Goal: Task Accomplishment & Management: Use online tool/utility

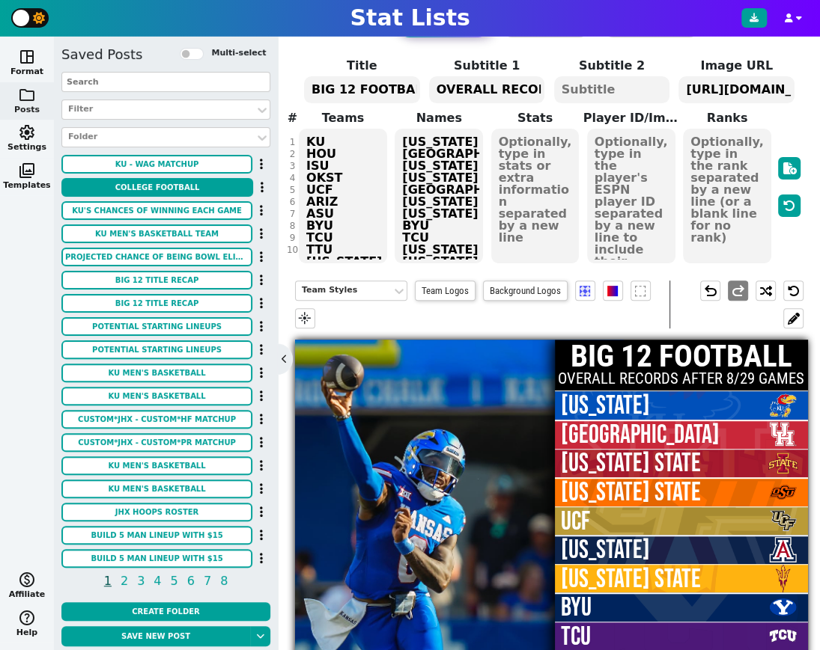
scroll to position [57, 0]
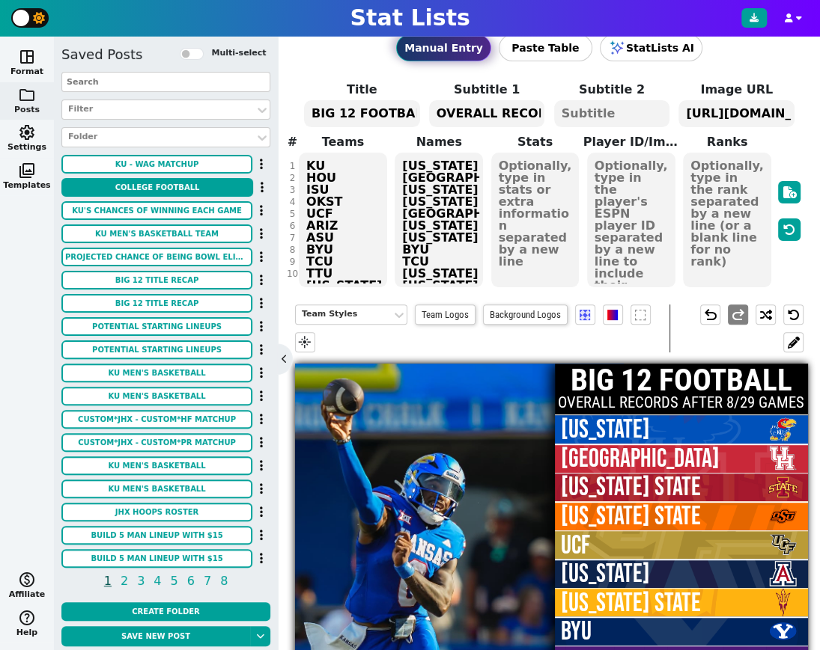
click at [498, 115] on textarea "OVERALL RECORDS AFTER 8/29 GAMES" at bounding box center [486, 113] width 115 height 27
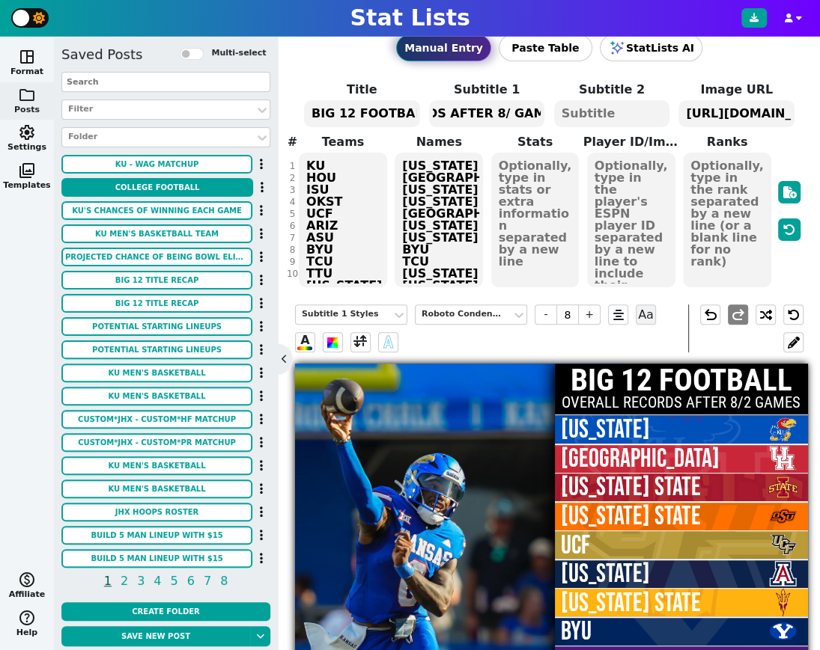
scroll to position [0, 112]
type textarea "OVERALL RECORDS AFTER 8/30 GAMES"
click at [436, 175] on textarea "[US_STATE] [GEOGRAPHIC_DATA] [US_STATE] STATE [US_STATE] STATE [GEOGRAPHIC_DATA…" at bounding box center [438, 220] width 88 height 135
type input "54"
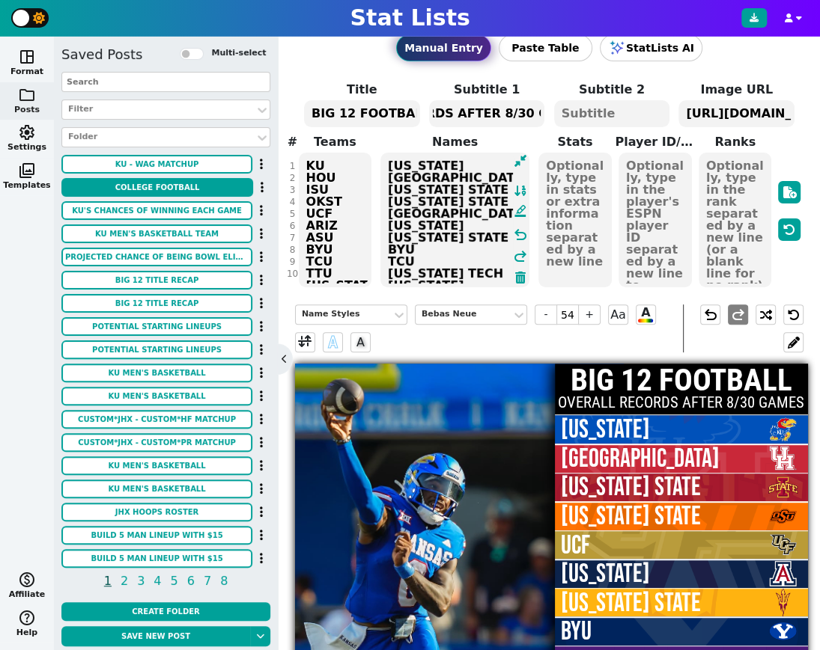
click at [436, 175] on textarea "[US_STATE] [GEOGRAPHIC_DATA] [US_STATE] STATE [US_STATE] STATE [GEOGRAPHIC_DATA…" at bounding box center [454, 220] width 149 height 135
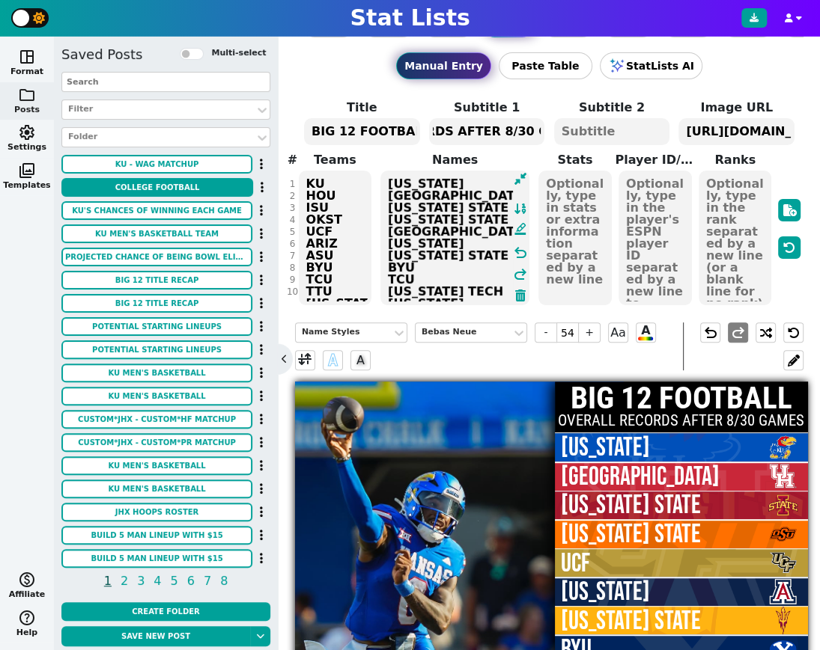
scroll to position [28, 0]
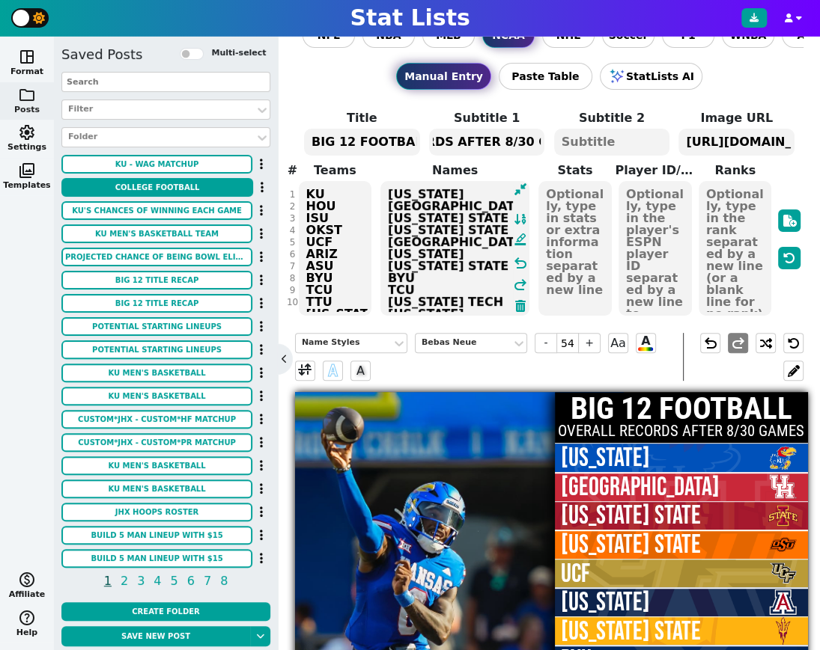
click at [397, 207] on textarea "[US_STATE] [GEOGRAPHIC_DATA] [US_STATE] STATE [US_STATE] STATE [GEOGRAPHIC_DATA…" at bounding box center [454, 248] width 149 height 135
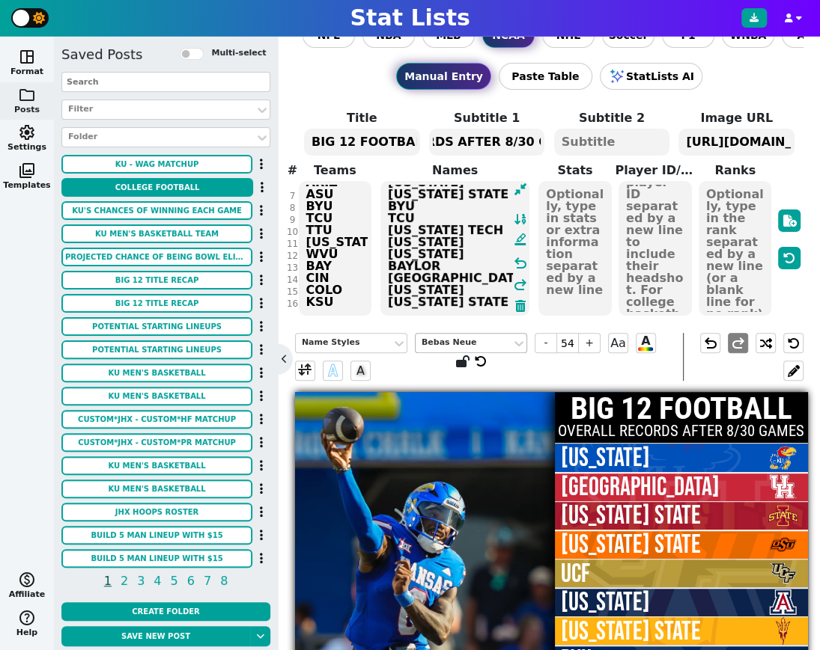
drag, startPoint x: 388, startPoint y: 207, endPoint x: 486, endPoint y: 338, distance: 164.2
click at [486, 338] on div "NFL NBA MLB NCAA NHL Soccer F1 WNBA AFL Custom Manual Entry Paste Table StatLis…" at bounding box center [548, 344] width 541 height 614
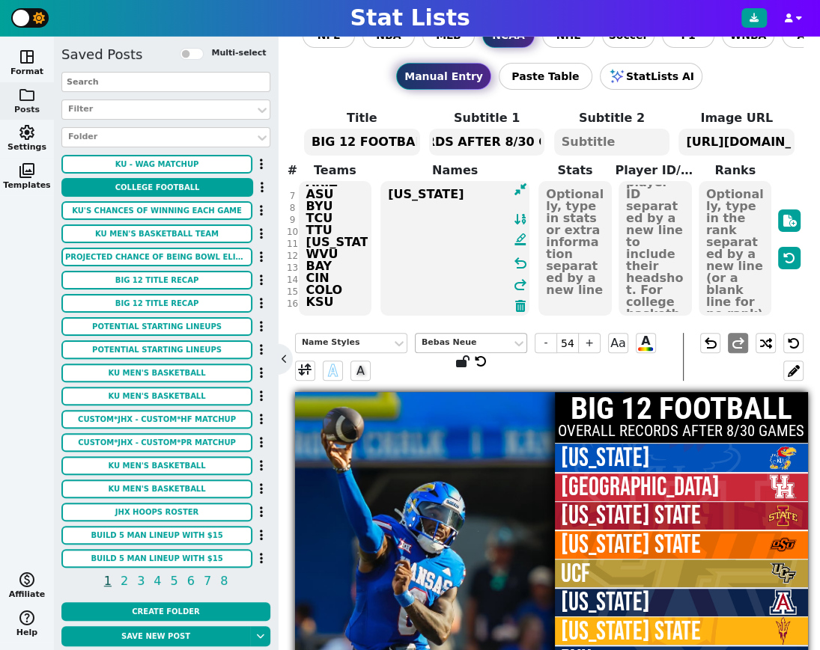
scroll to position [0, 0]
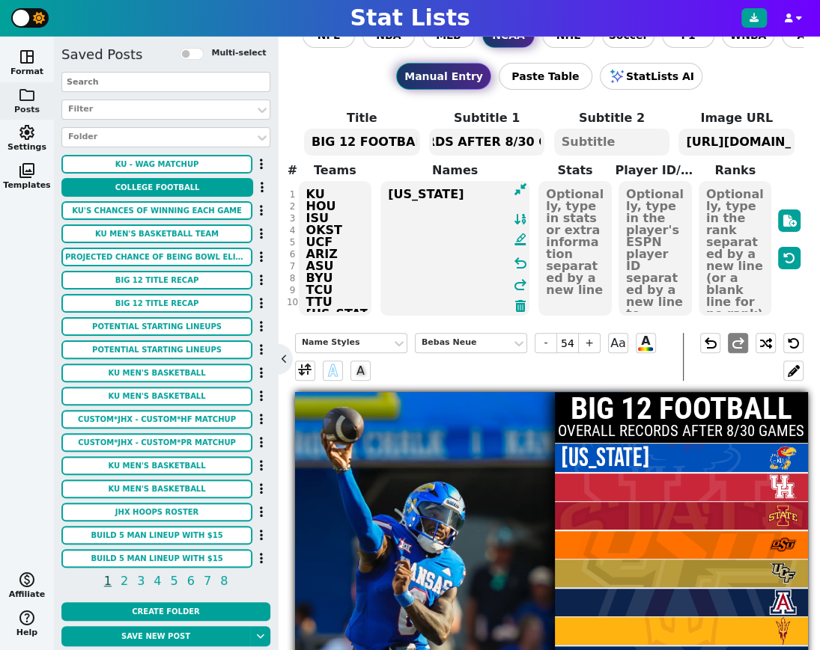
type textarea "[US_STATE]"
click at [329, 238] on textarea "KU HOU ISU OKST UCF ARIZ ASU BYU TCU TTU [US_STATE] WVU BAY CIN COLO KSU" at bounding box center [335, 248] width 73 height 135
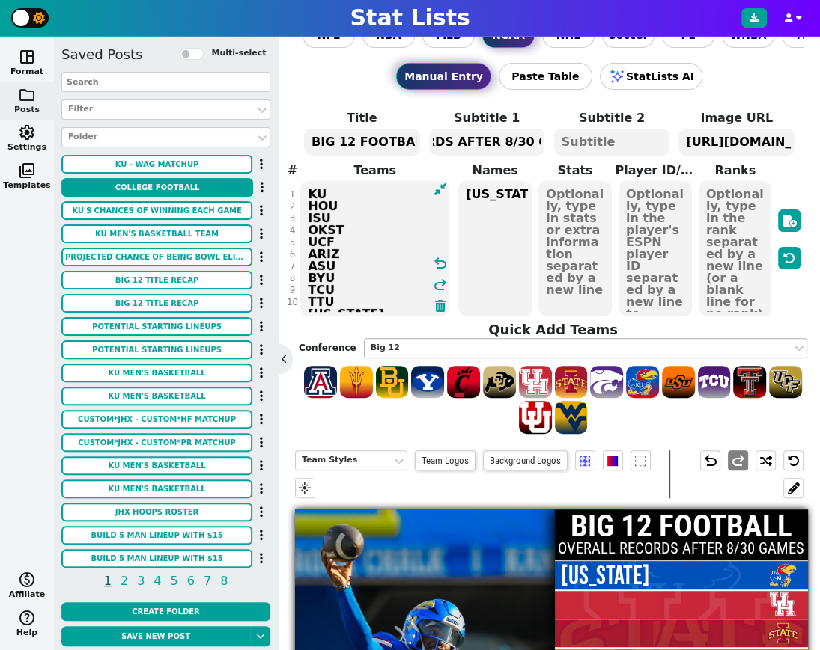
scroll to position [70, 0]
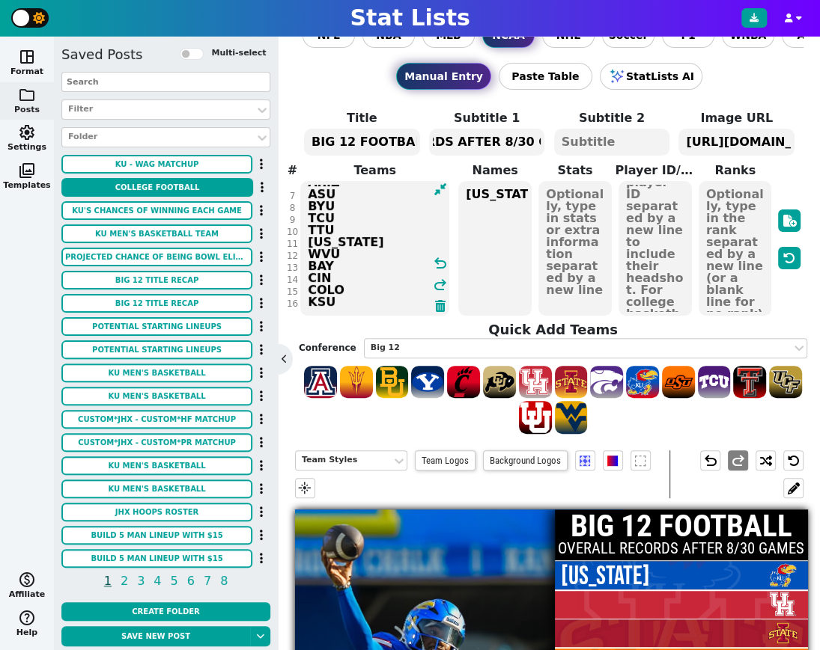
drag, startPoint x: 309, startPoint y: 206, endPoint x: 365, endPoint y: 333, distance: 139.1
click at [365, 334] on div "Title BIG 12 FOOTBALL Subtitle 1 OVERALL RECORDS AFTER 8/30 GAMES Subtitle 2 Im…" at bounding box center [549, 272] width 508 height 326
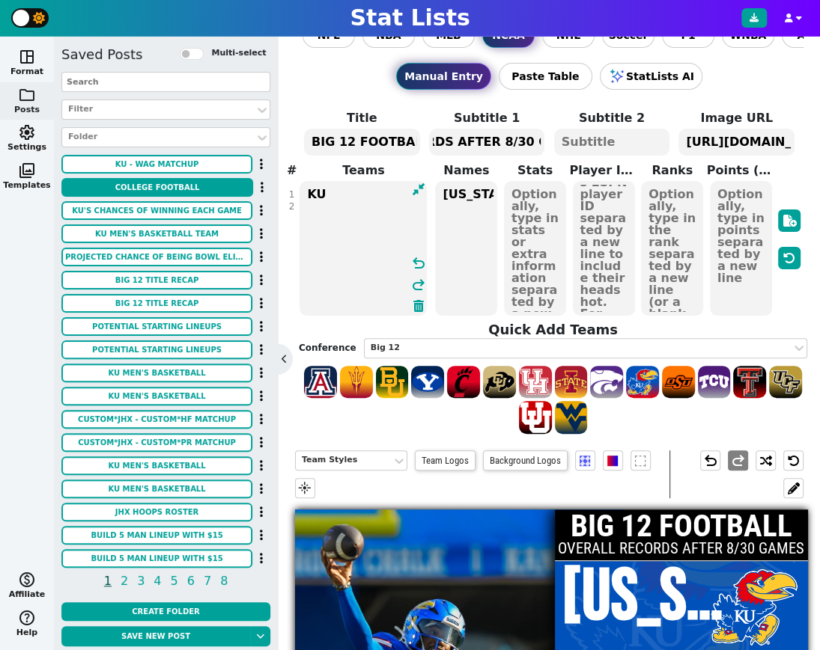
scroll to position [0, 0]
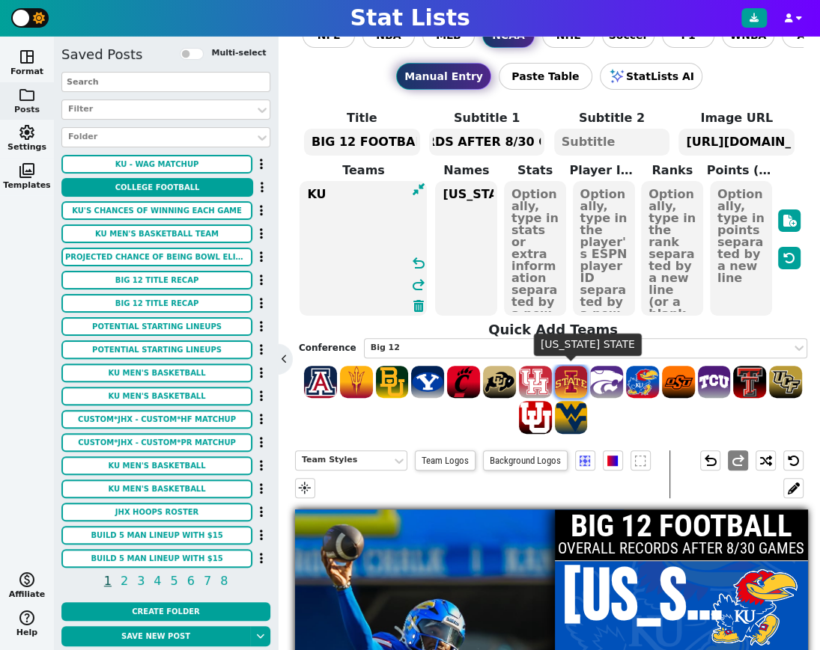
click at [576, 382] on span at bounding box center [571, 382] width 33 height 33
click at [320, 377] on span at bounding box center [320, 382] width 33 height 33
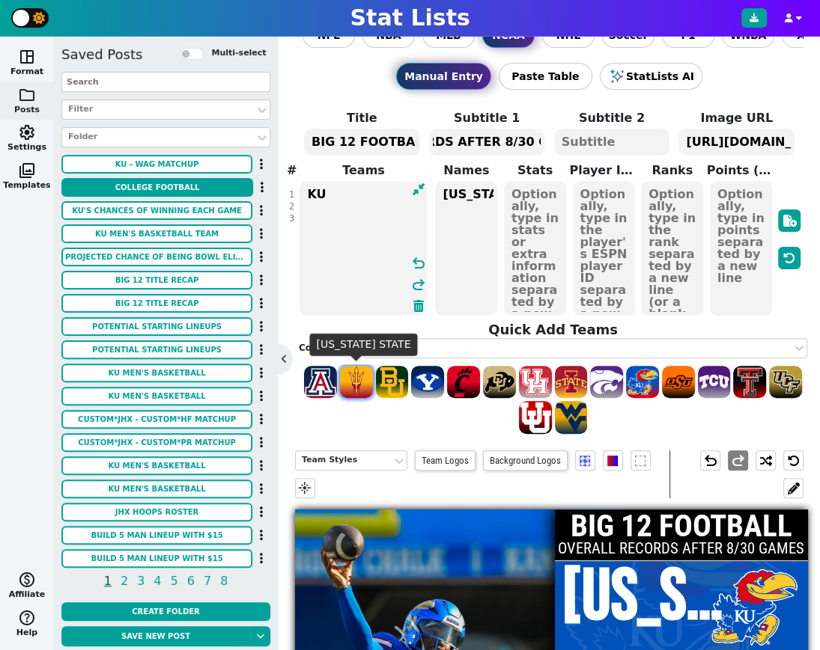
click at [350, 380] on span at bounding box center [356, 382] width 33 height 33
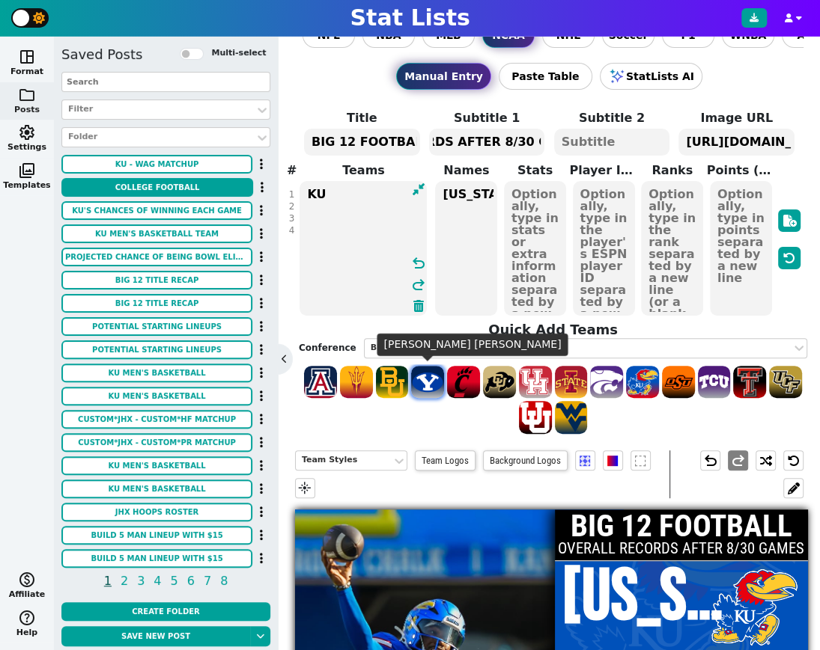
click at [427, 386] on span at bounding box center [427, 382] width 33 height 33
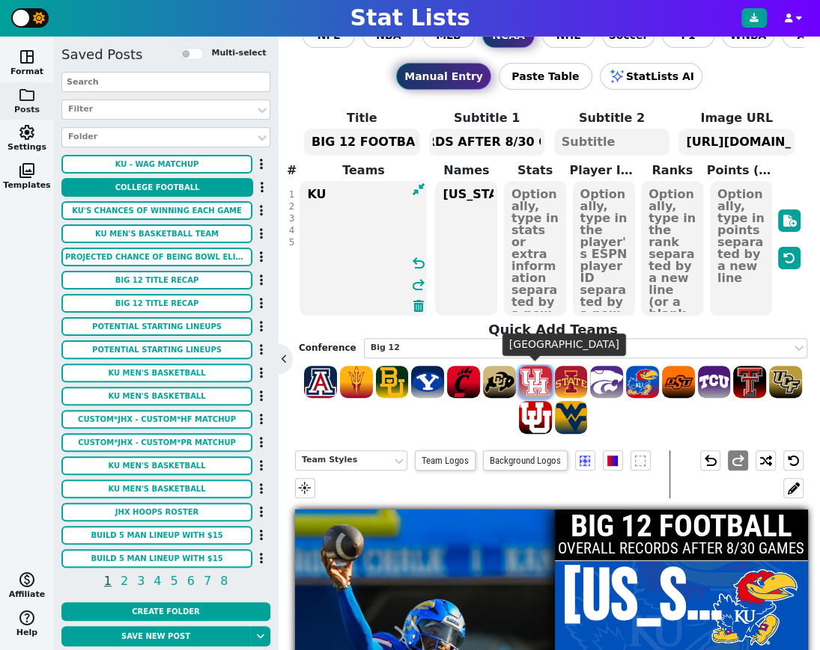
click at [537, 383] on span at bounding box center [535, 382] width 33 height 33
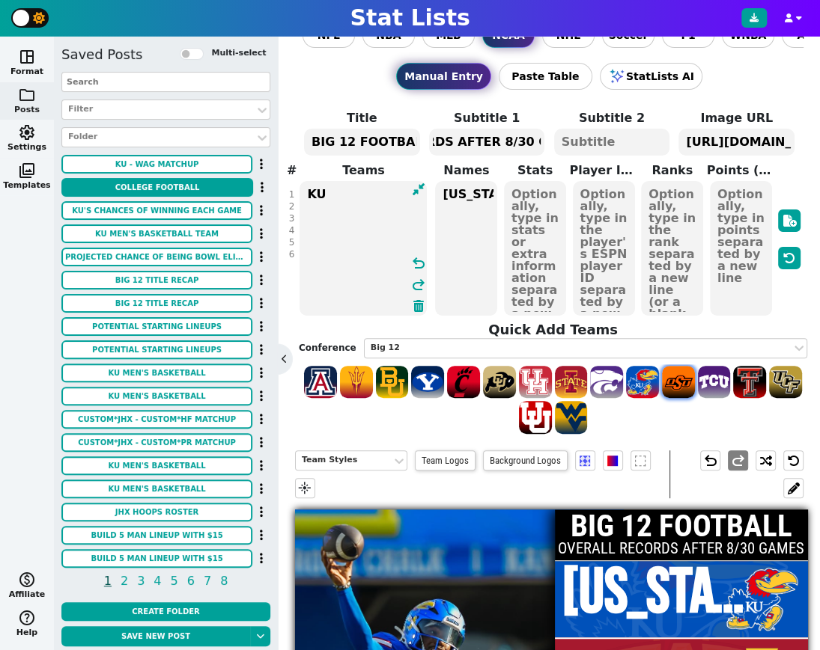
click at [677, 384] on span at bounding box center [678, 382] width 33 height 33
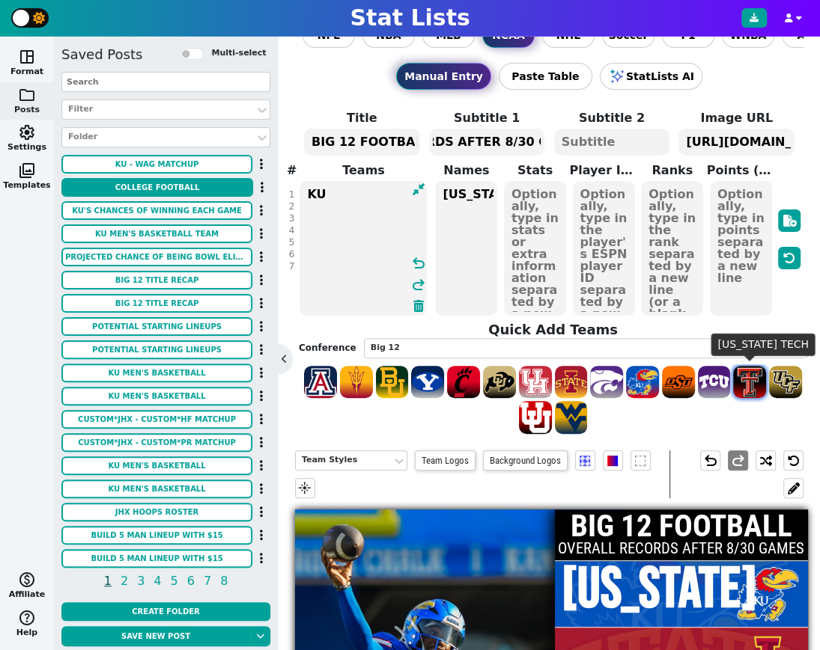
click at [758, 380] on span at bounding box center [749, 382] width 33 height 33
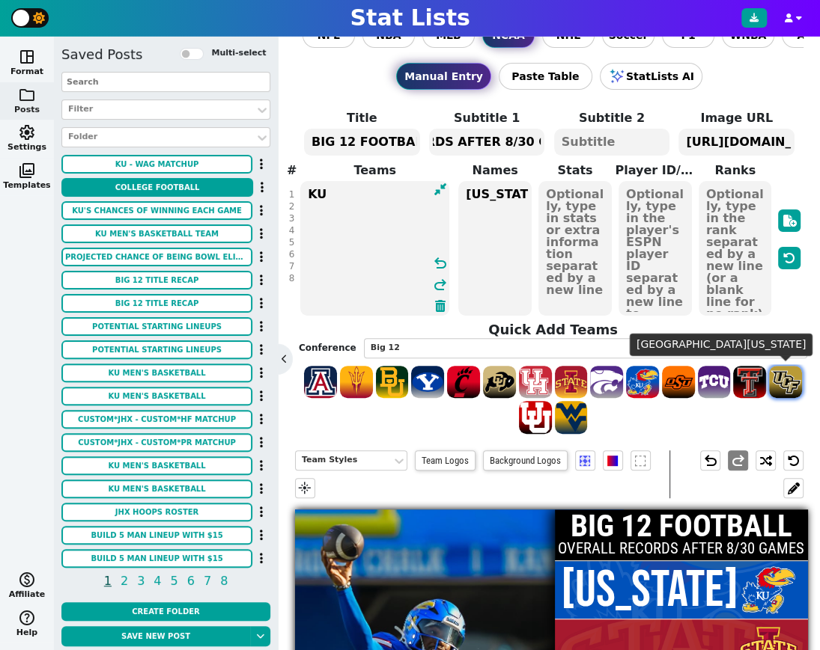
click at [778, 383] on span at bounding box center [785, 382] width 33 height 33
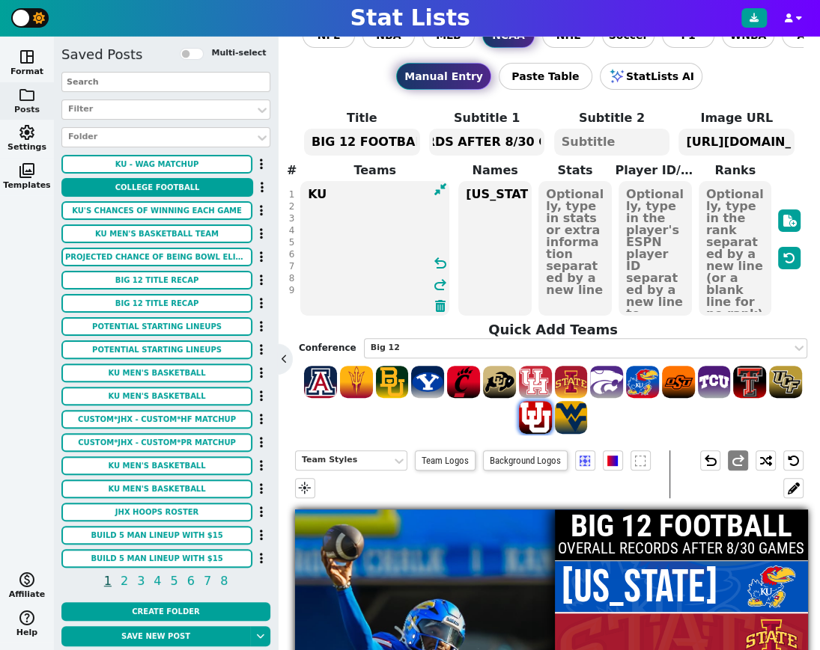
click at [537, 418] on span at bounding box center [535, 417] width 33 height 33
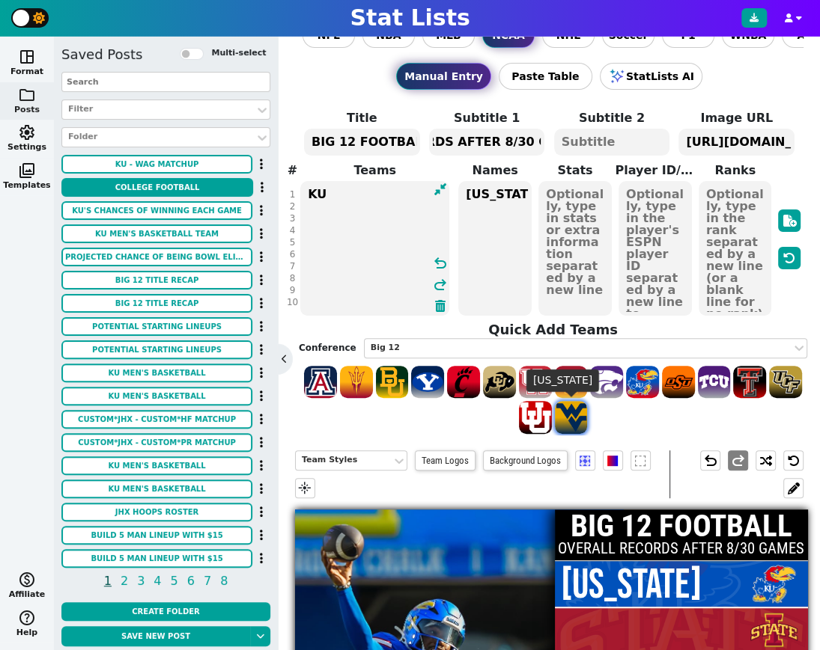
click at [573, 415] on span at bounding box center [571, 417] width 33 height 33
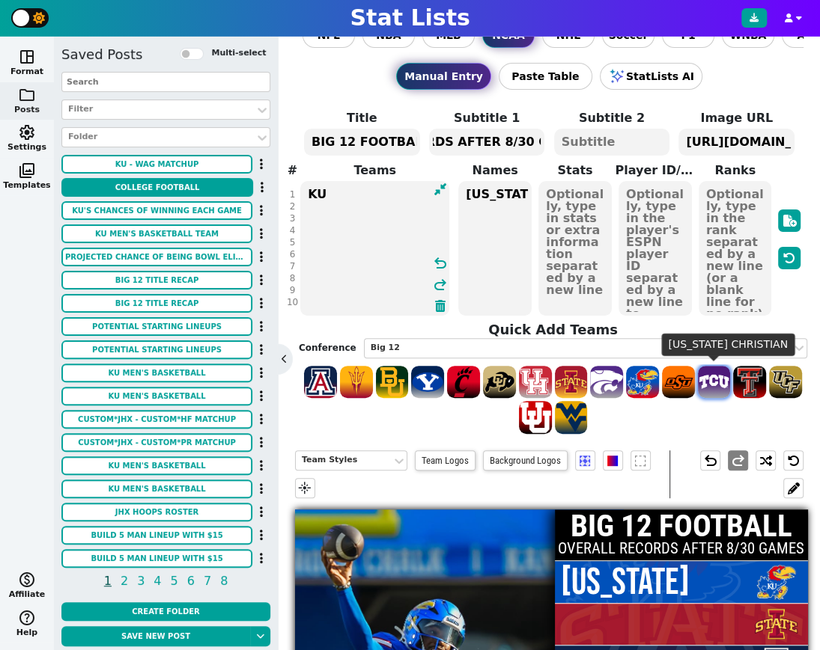
click at [713, 390] on span at bounding box center [714, 382] width 33 height 33
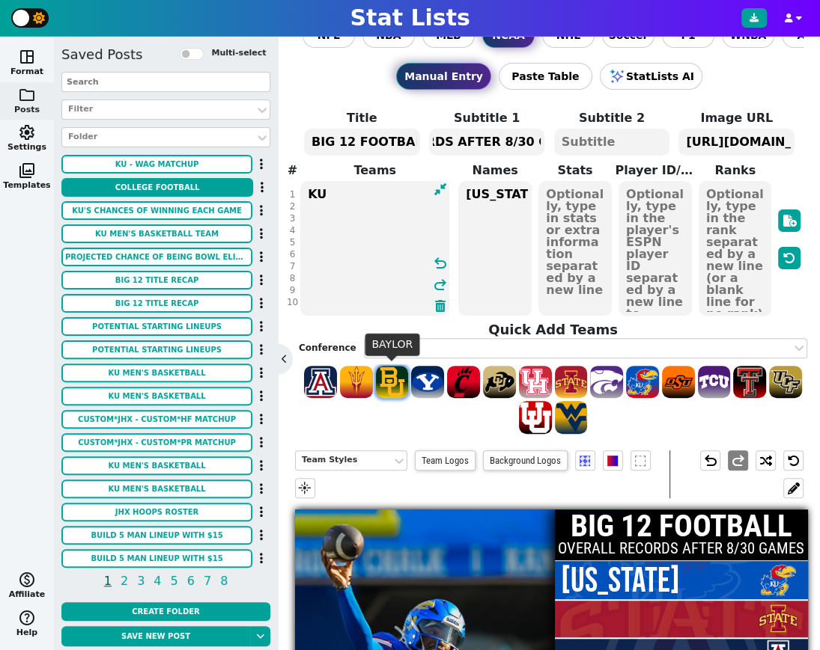
click at [388, 377] on span at bounding box center [392, 382] width 33 height 33
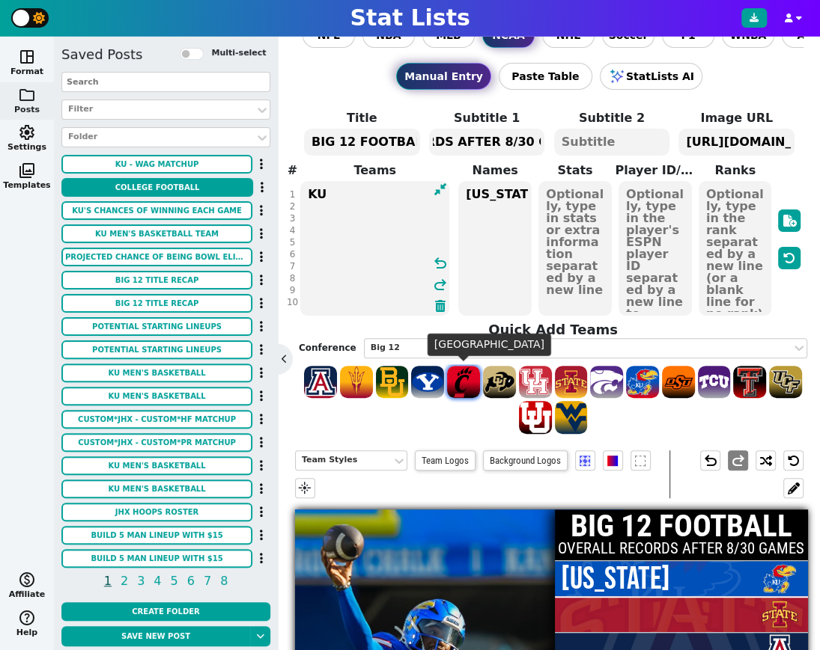
click at [466, 382] on span at bounding box center [463, 382] width 33 height 33
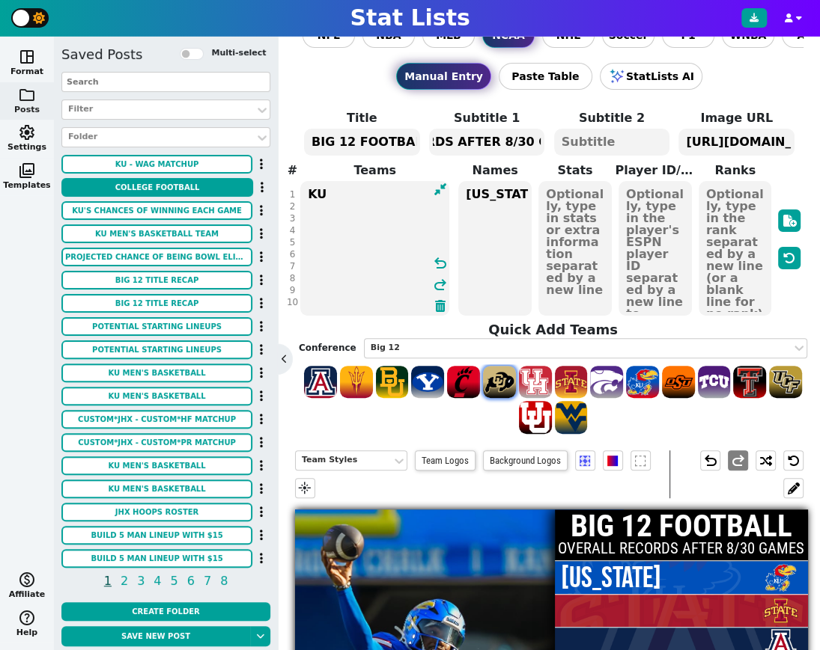
click at [501, 382] on span at bounding box center [499, 382] width 33 height 33
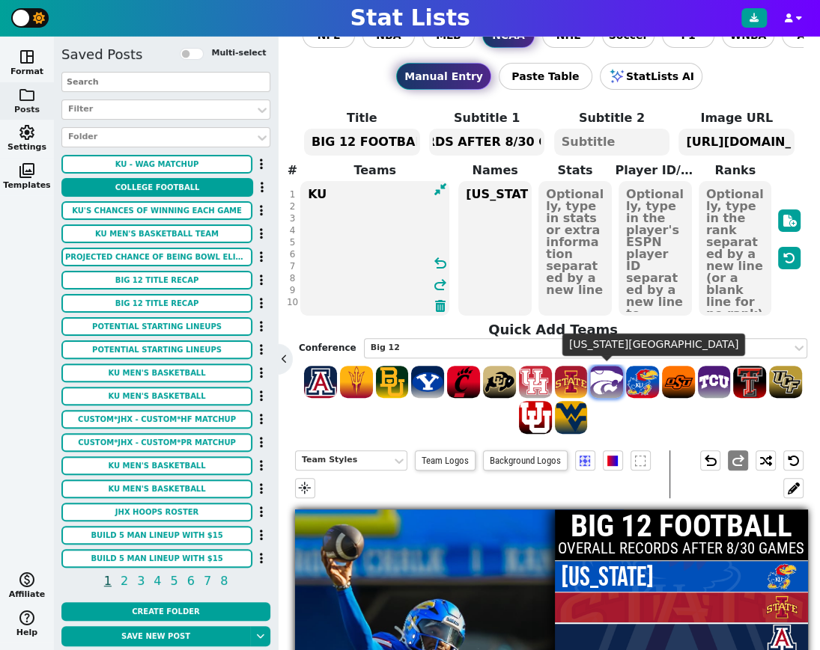
click at [598, 382] on span at bounding box center [606, 382] width 33 height 33
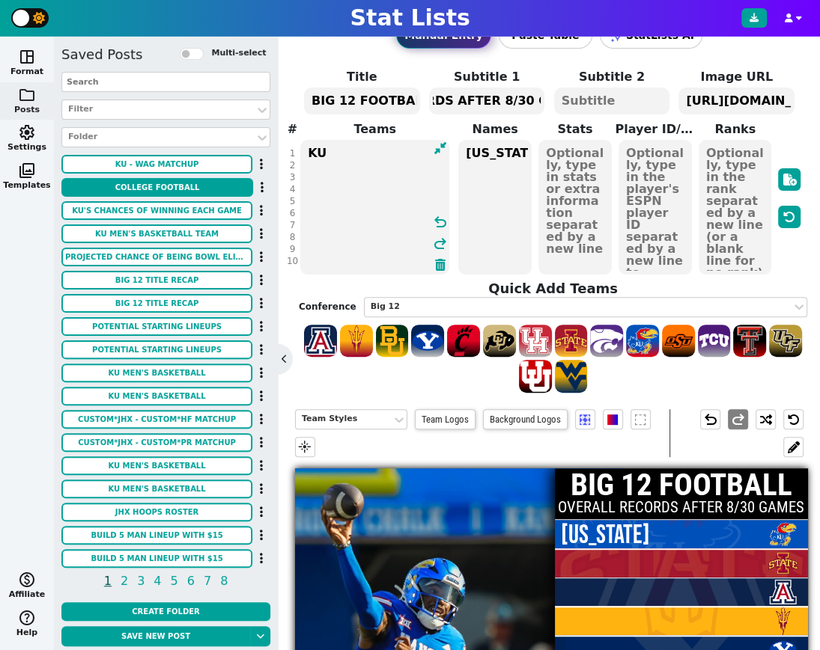
scroll to position [70, 0]
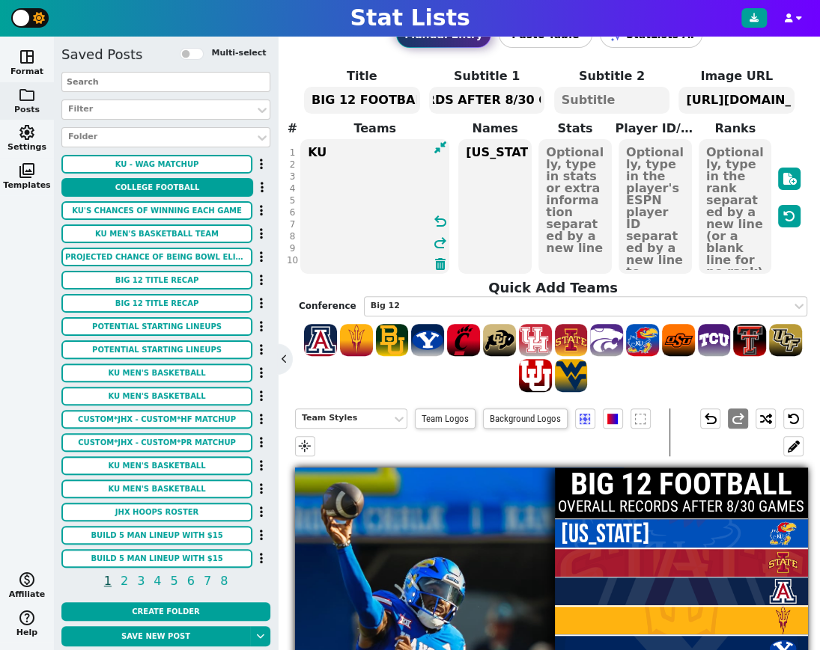
click at [308, 159] on textarea "KU ISU ARIZ ASU BYU HOU OKST TTU UCF [US_STATE] WVU TCU BAY CIN COLO KSU" at bounding box center [374, 206] width 149 height 135
click at [805, 386] on div at bounding box center [553, 359] width 508 height 72
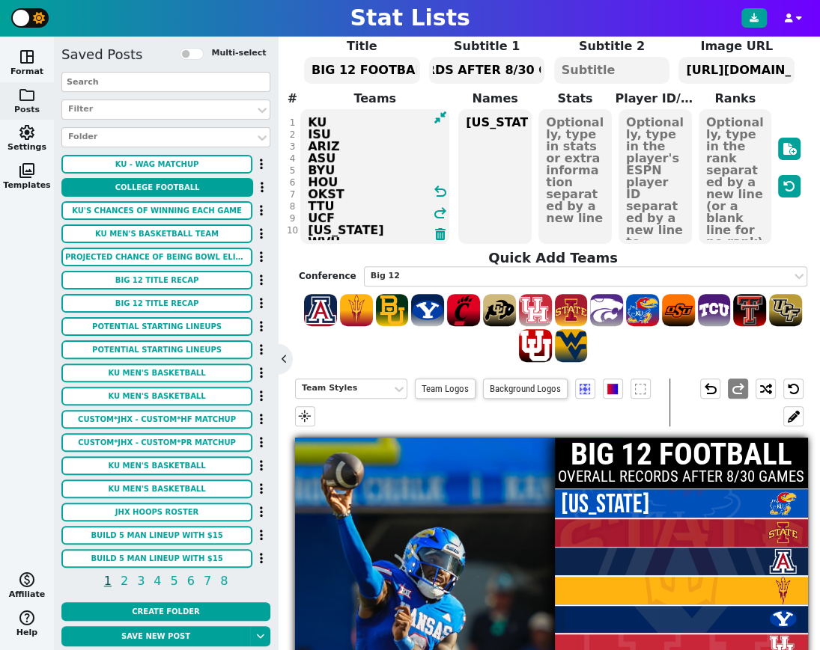
scroll to position [82, 0]
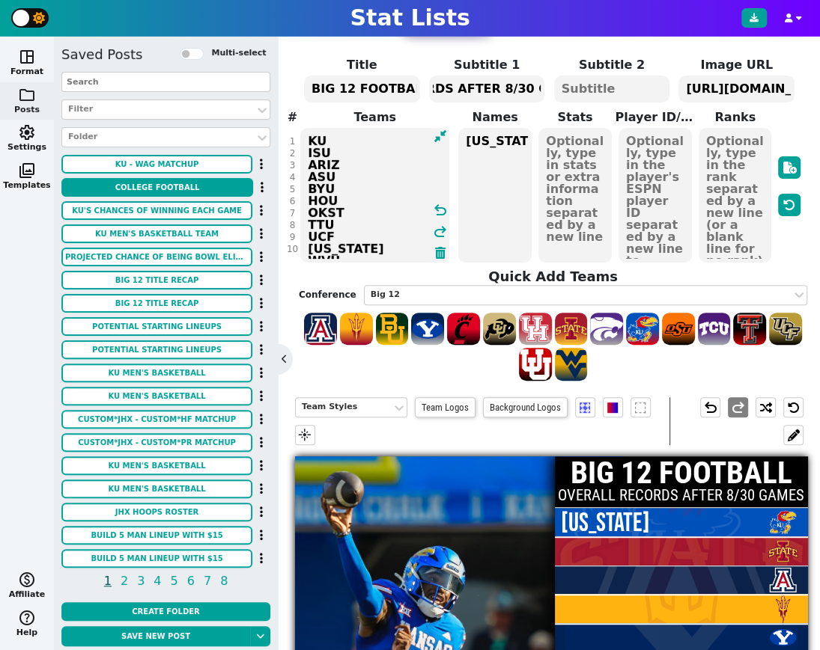
click at [22, 94] on span "folder" at bounding box center [27, 95] width 18 height 18
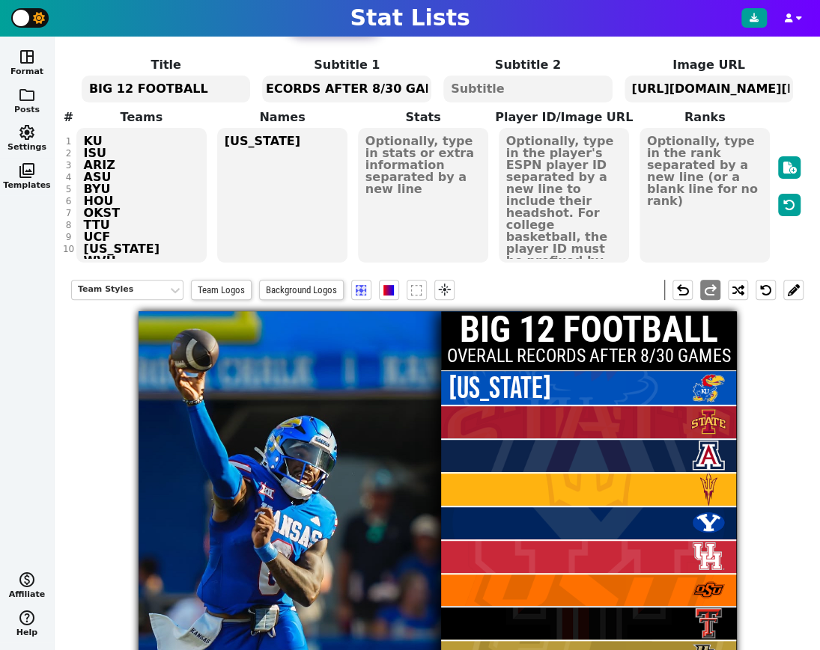
scroll to position [0, 75]
click at [22, 94] on span "folder" at bounding box center [27, 95] width 18 height 18
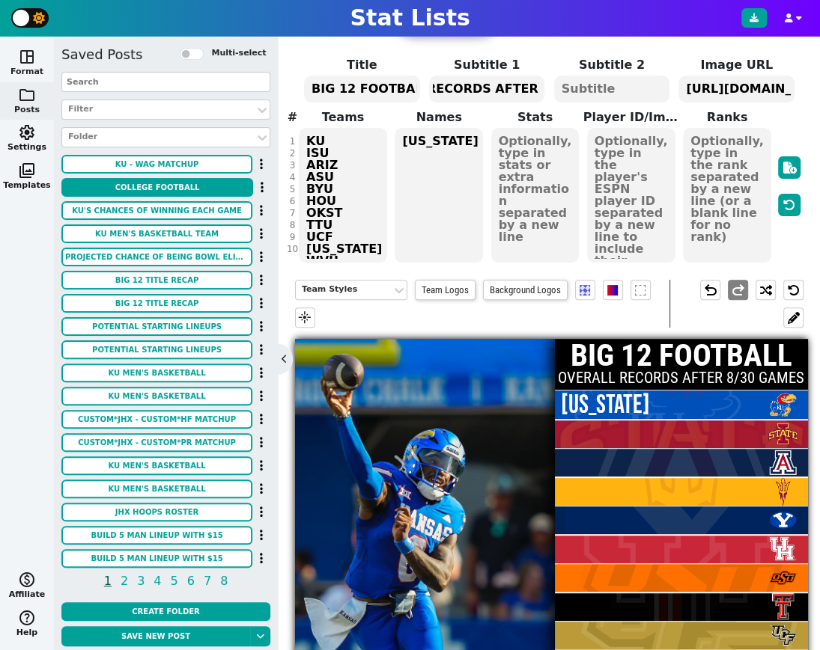
click at [28, 61] on span "space_dashboard" at bounding box center [27, 57] width 18 height 18
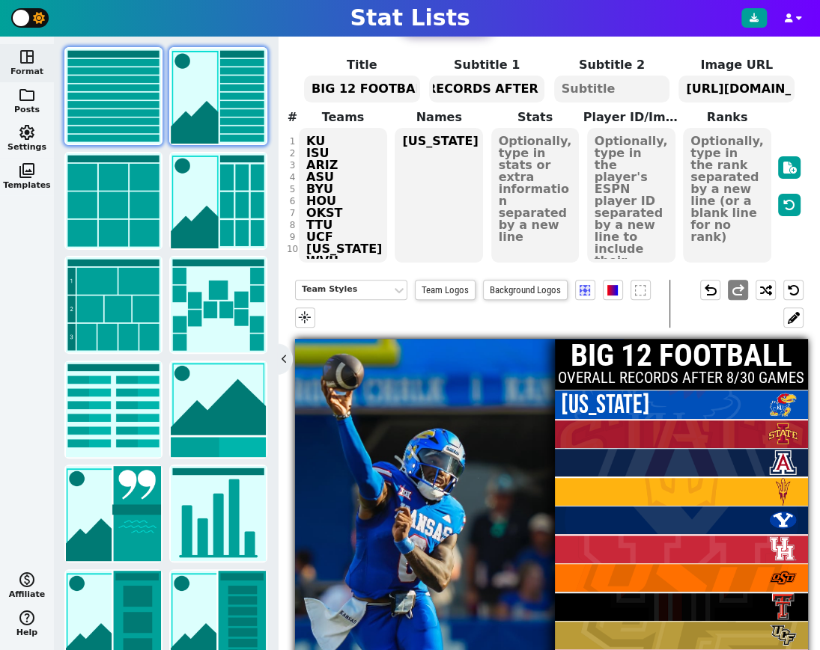
click at [118, 102] on img at bounding box center [113, 96] width 95 height 95
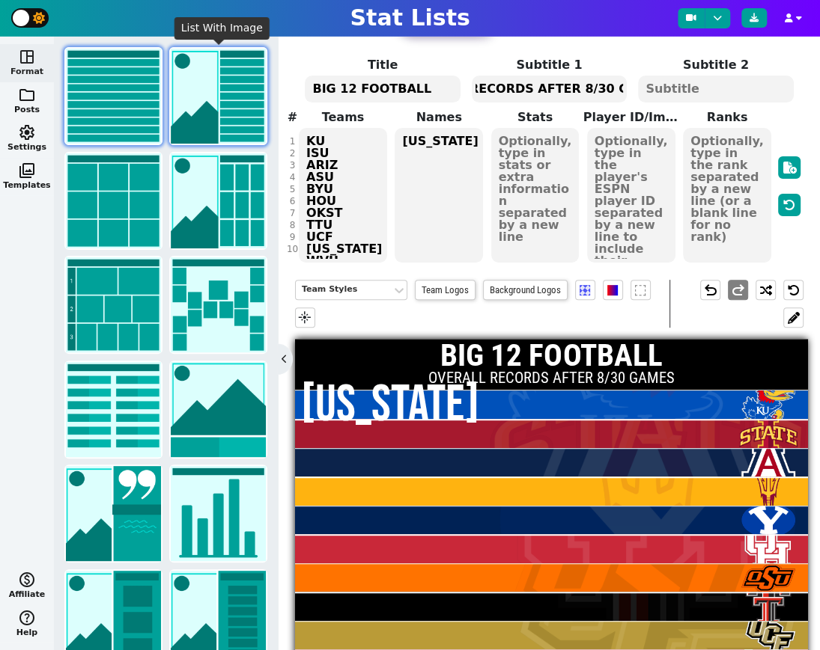
click at [209, 108] on img at bounding box center [218, 96] width 95 height 95
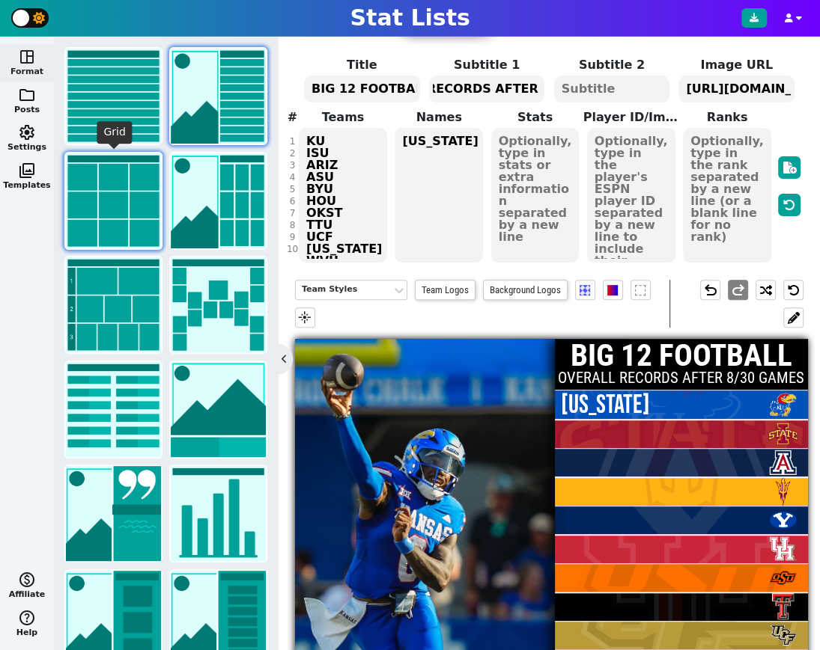
click at [130, 192] on img at bounding box center [113, 200] width 95 height 95
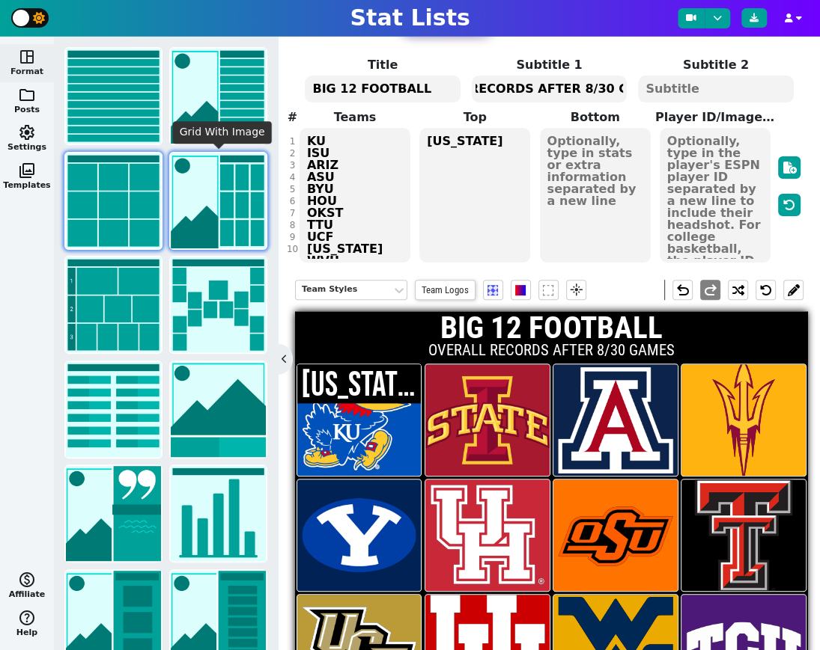
click at [216, 210] on img at bounding box center [218, 200] width 95 height 95
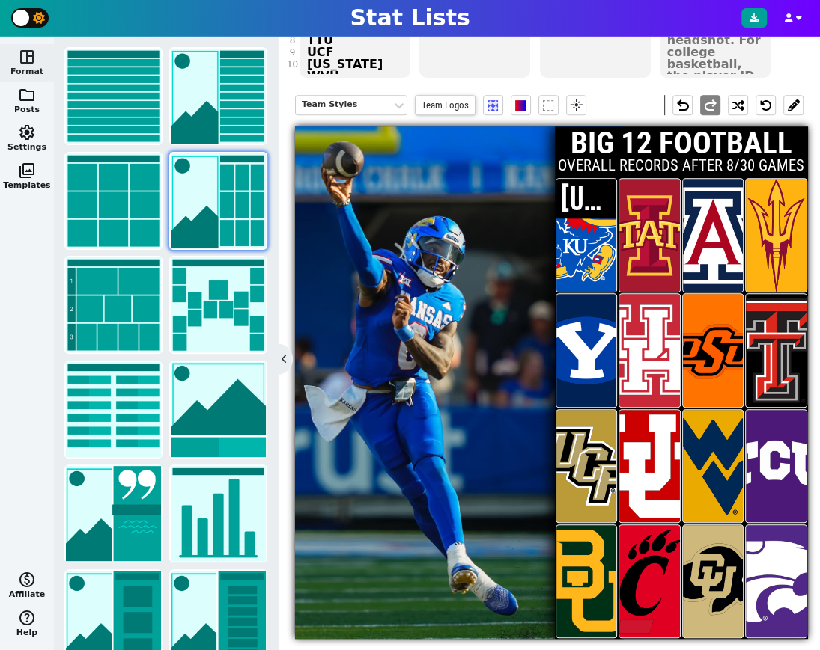
scroll to position [278, 0]
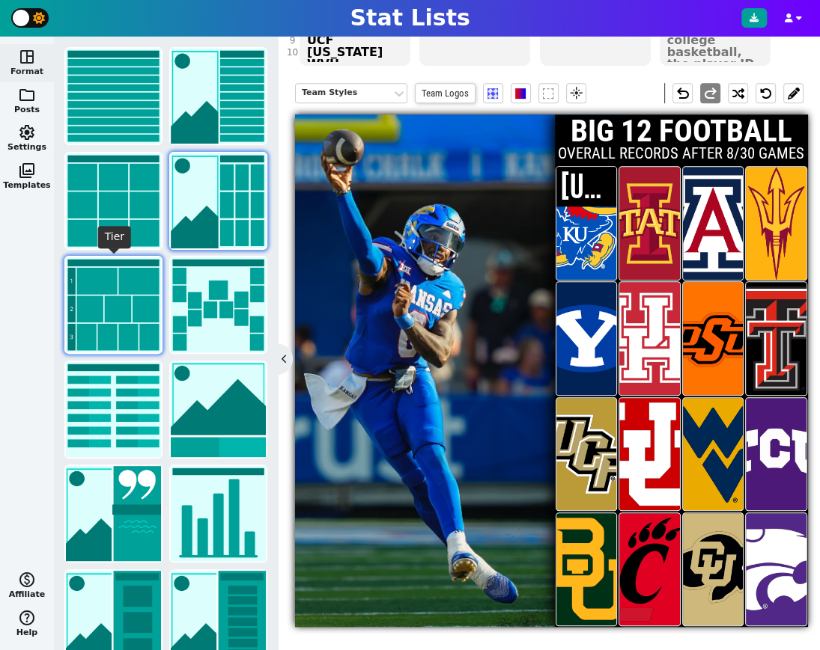
click at [102, 314] on img at bounding box center [113, 304] width 95 height 95
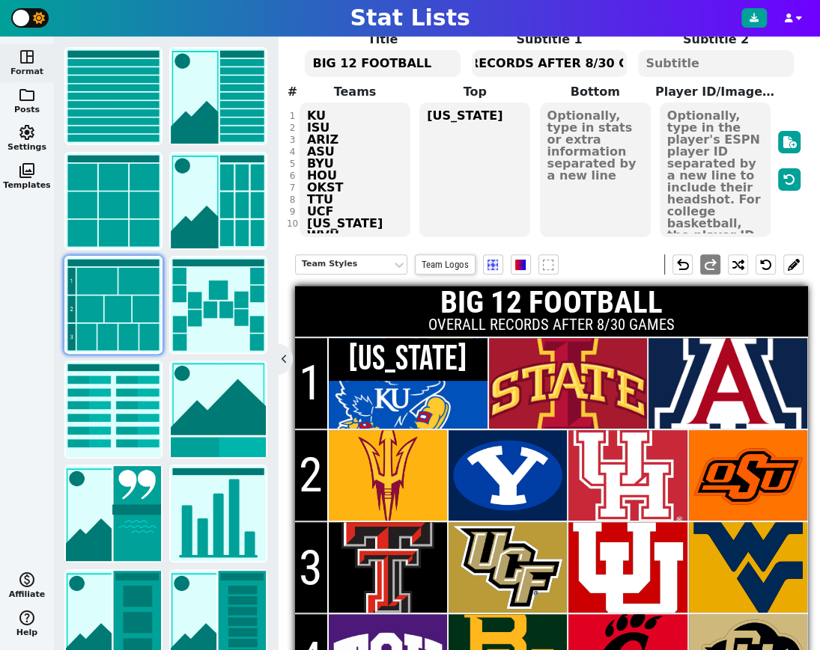
scroll to position [104, 0]
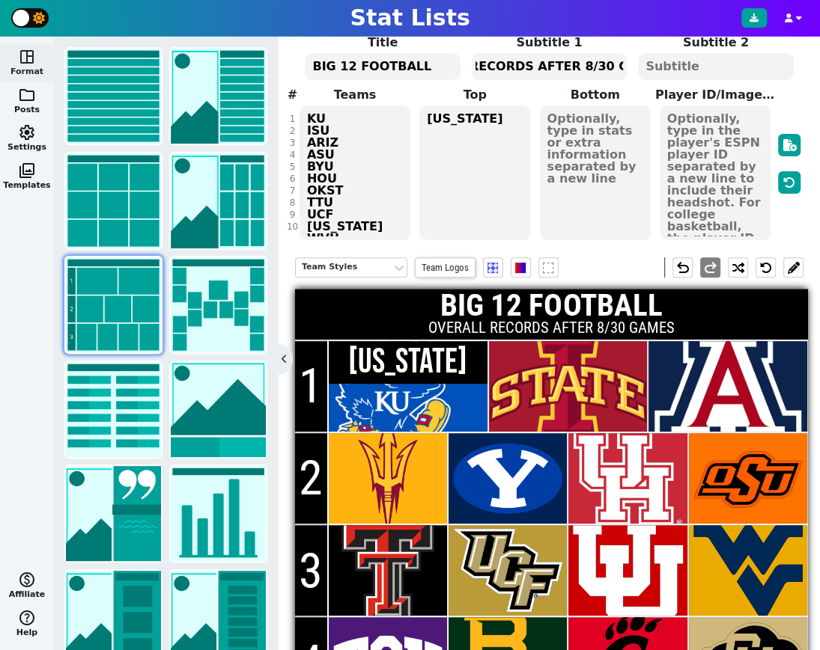
click at [346, 127] on textarea "KU ISU ARIZ # ASU BYU HOU OKST # TTU UCF [US_STATE] WVU # TCU BAY CIN COLO # KSU" at bounding box center [354, 173] width 111 height 135
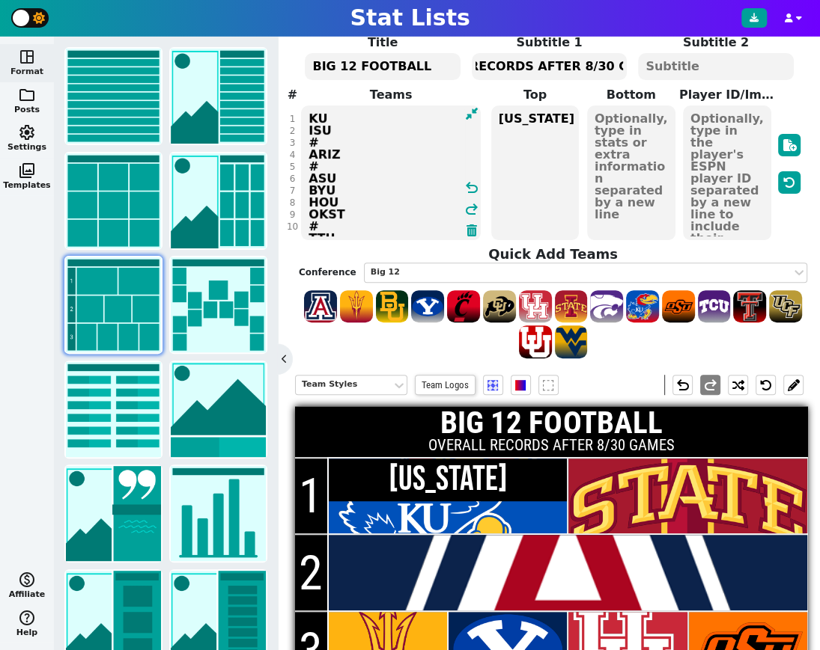
click at [376, 158] on textarea "KU ISU # ARIZ # ASU BYU HOU OKST # TTU UCF [US_STATE] WVU # TCU BAY CIN COLO # …" at bounding box center [391, 173] width 180 height 135
type textarea "KU ISU # ARIZ # ASU BYU HOU OKST # TTU UCF [US_STATE] WVU # TCU BAY CIN COLO # …"
click at [530, 115] on textarea "[US_STATE]" at bounding box center [535, 173] width 88 height 135
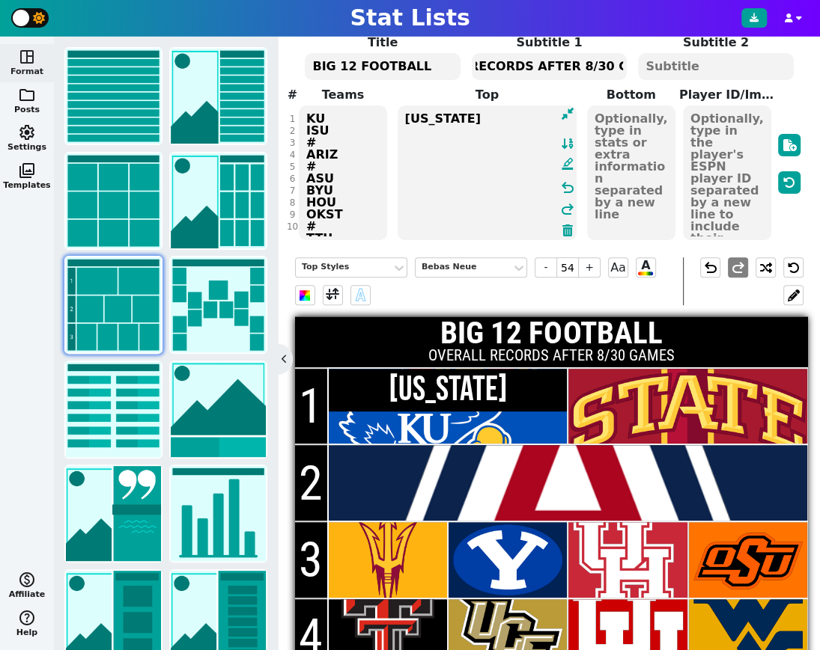
click at [530, 115] on textarea "[US_STATE]" at bounding box center [487, 173] width 180 height 135
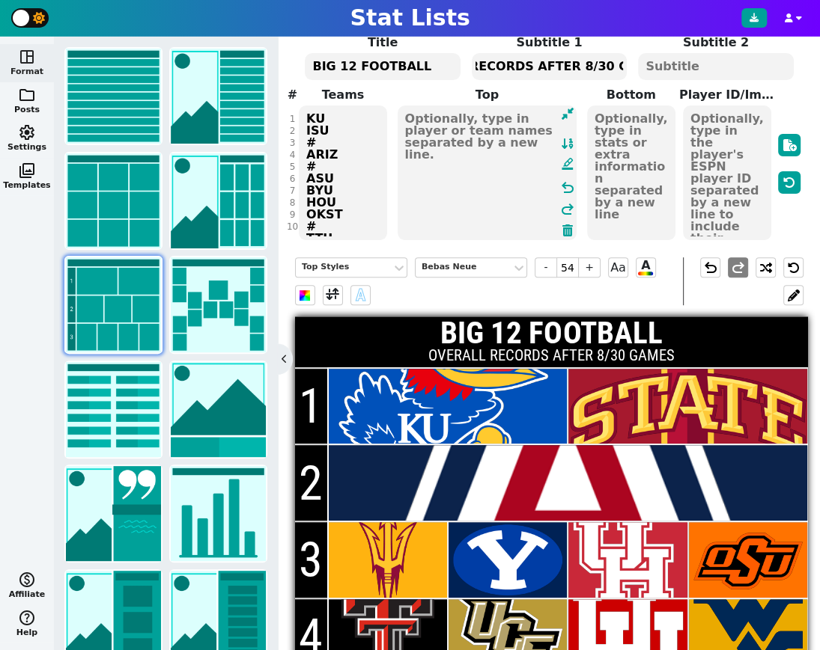
click at [612, 302] on div "Top Styles Bebas Neue - 54 + Aa A A" at bounding box center [489, 281] width 388 height 48
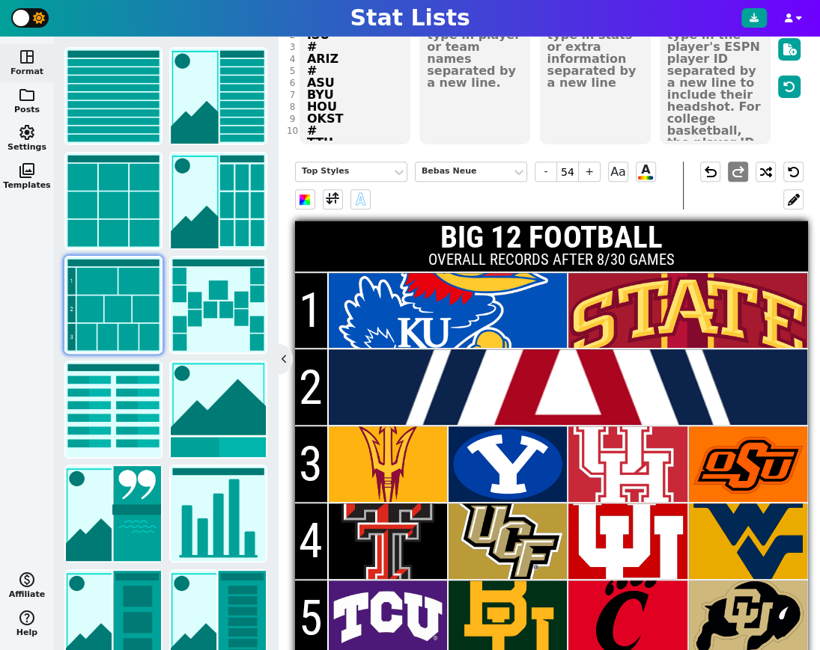
scroll to position [176, 0]
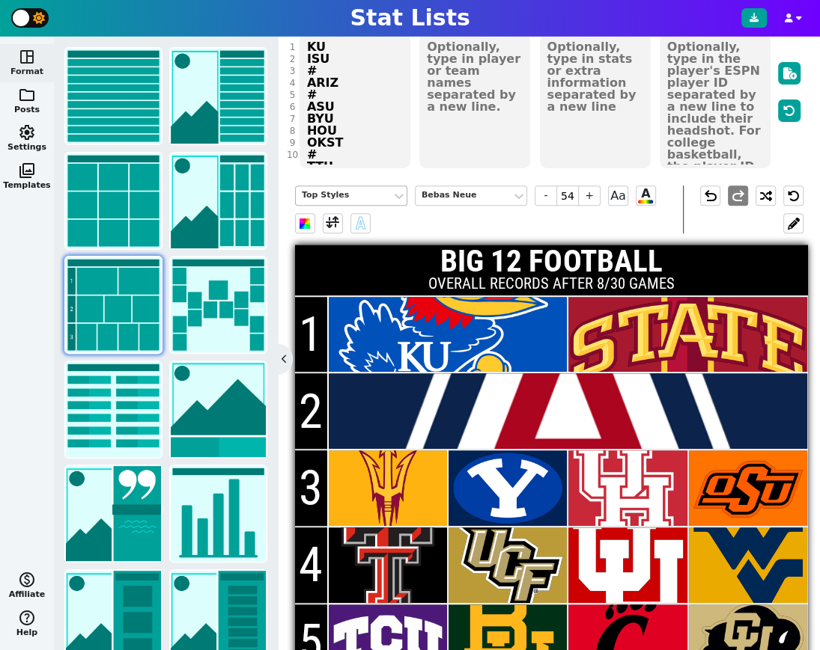
click at [339, 189] on div "Top Styles" at bounding box center [344, 195] width 84 height 13
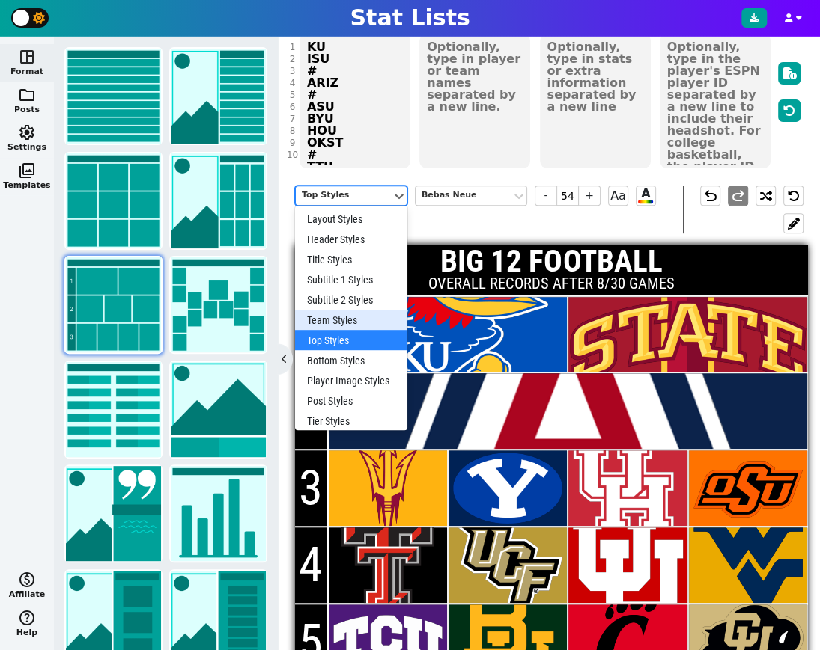
click at [351, 320] on div "Team Styles" at bounding box center [351, 320] width 112 height 20
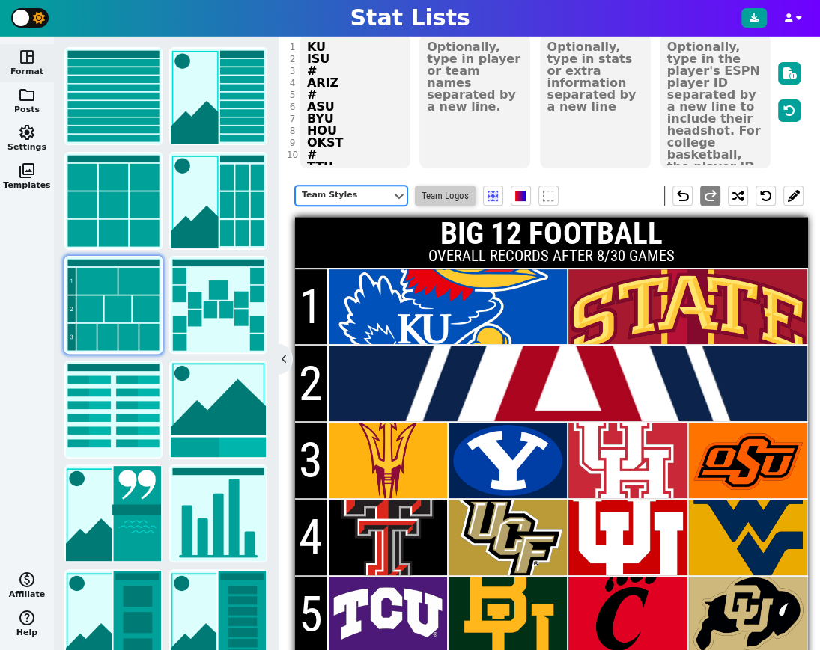
click at [463, 189] on span "Team Logos" at bounding box center [445, 196] width 61 height 20
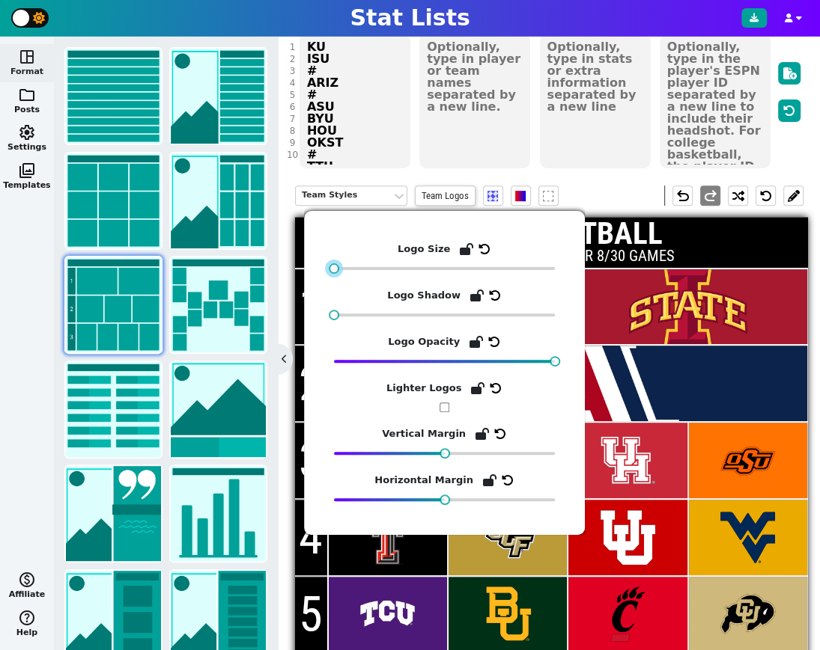
drag, startPoint x: 406, startPoint y: 266, endPoint x: 318, endPoint y: 272, distance: 87.7
click at [318, 272] on div "Logo Size Logo Shadow Logo Opacity Lighter Logos Vertical Margin Horizontal Mar…" at bounding box center [444, 373] width 281 height 324
click at [635, 192] on div "Team Styles Team Logos undo redo" at bounding box center [549, 195] width 508 height 43
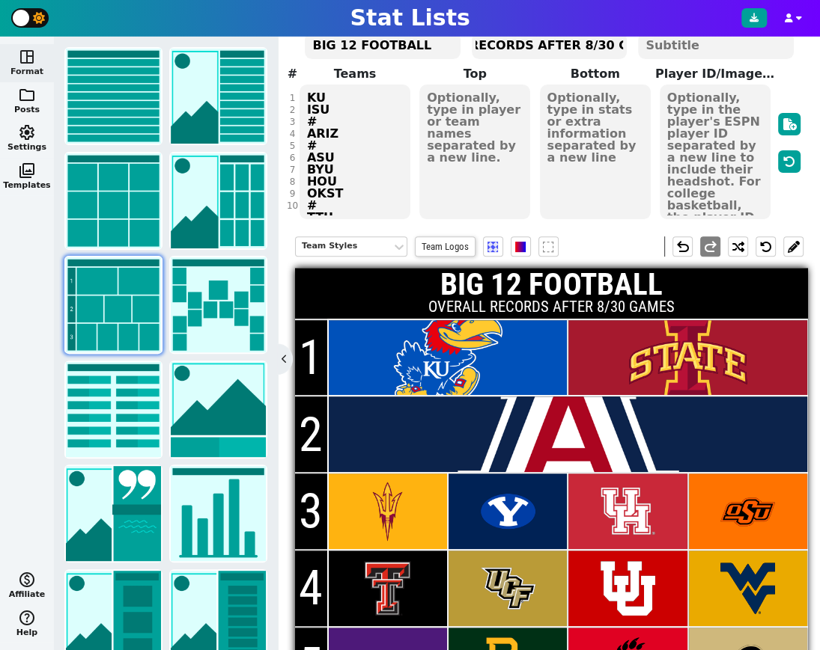
scroll to position [119, 0]
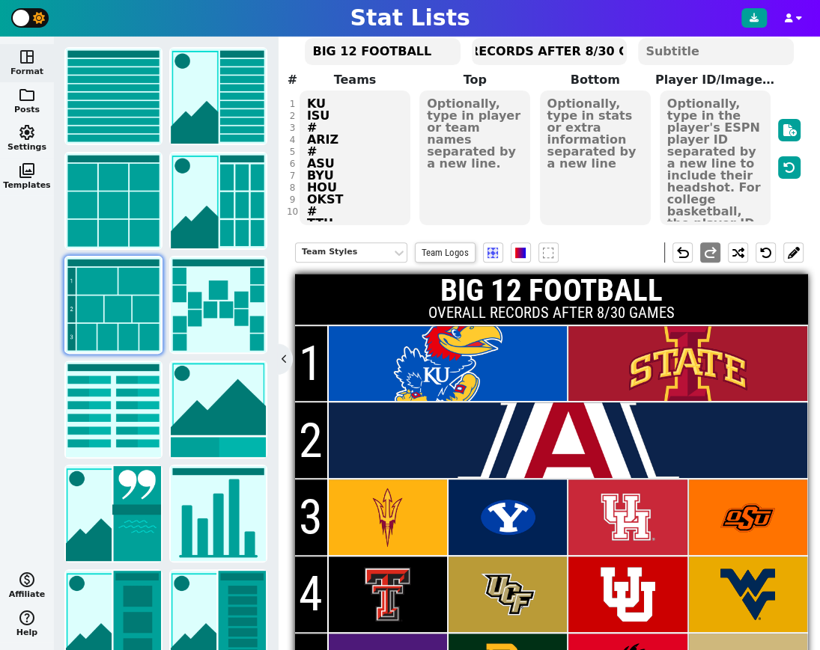
click at [314, 357] on input "1" at bounding box center [311, 364] width 33 height 77
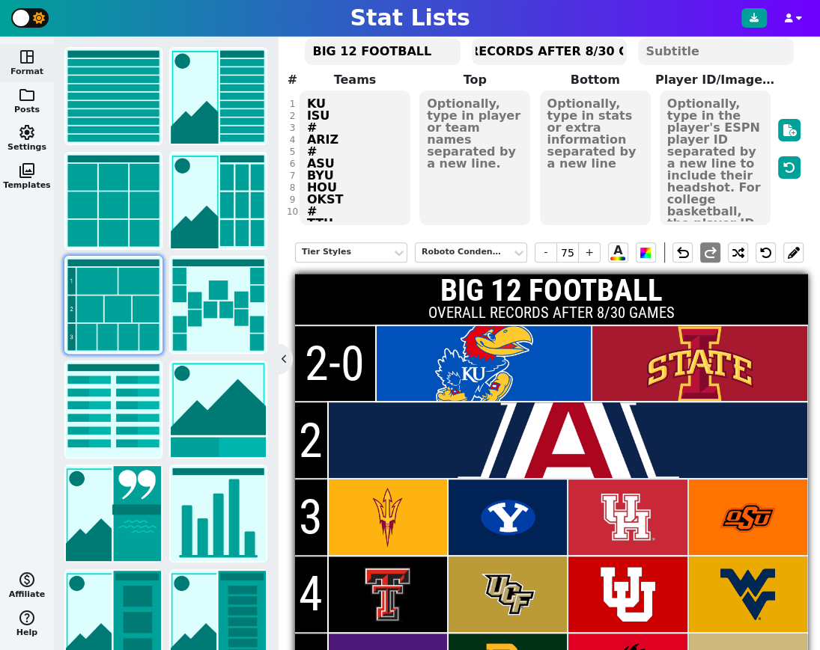
type input "2-0"
click at [304, 113] on textarea "KU ISU # ARIZ # ASU BYU HOU OKST # TTU UCF [US_STATE] WVU # TCU BAY CIN COLO # …" at bounding box center [354, 158] width 111 height 135
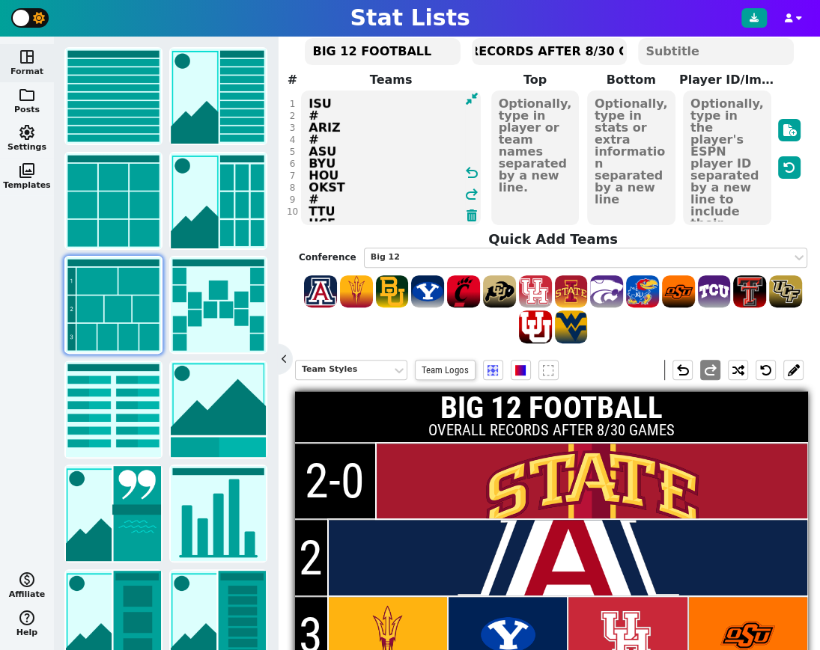
click at [361, 101] on textarea "ISU # ARIZ # ASU BYU HOU OKST # TTU UCF [US_STATE] WVU # TCU BAY CIN COLO # KSU" at bounding box center [391, 158] width 180 height 135
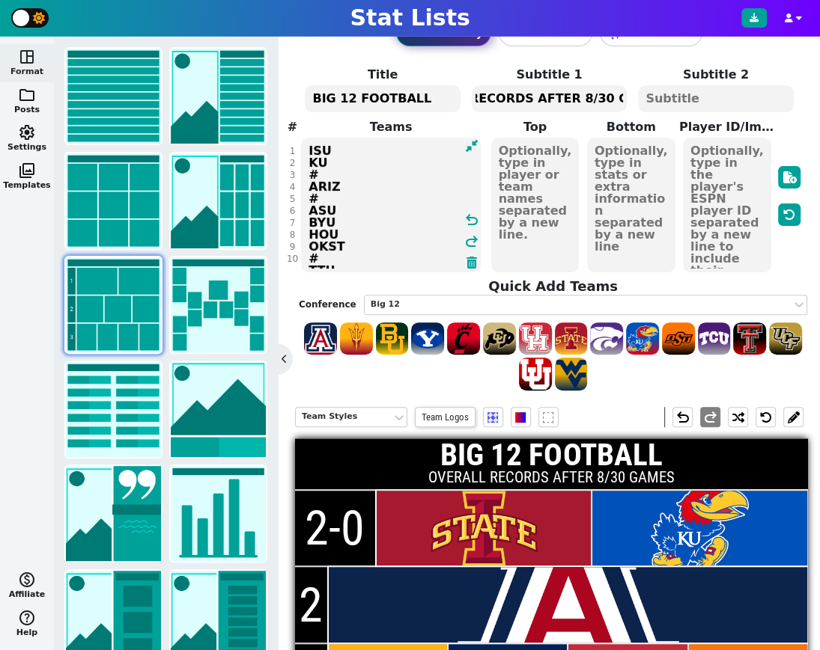
scroll to position [65, 0]
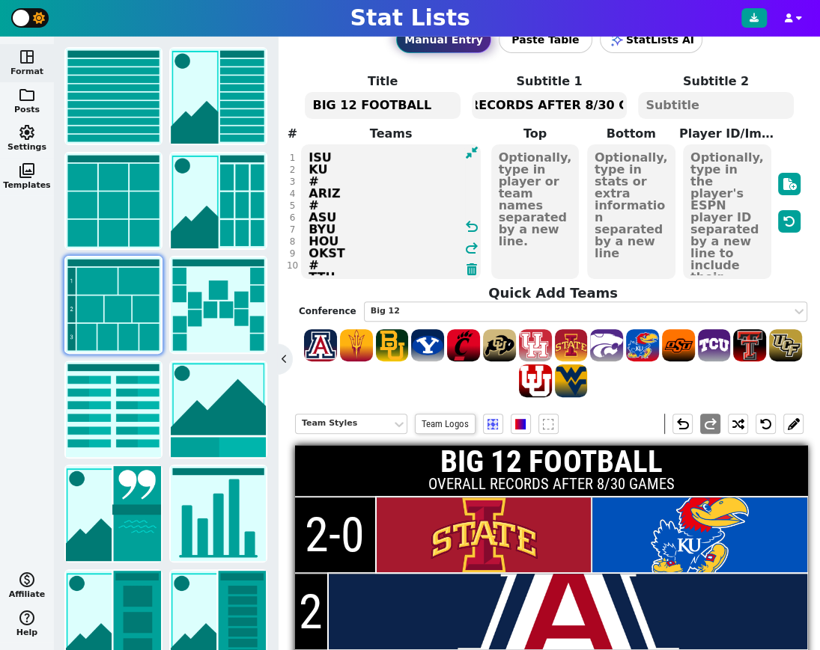
click at [380, 188] on textarea "ISU KU # ARIZ # ASU BYU HOU OKST # TTU UCF [US_STATE] WVU # TCU BAY CIN COLO # …" at bounding box center [391, 211] width 180 height 135
click at [361, 201] on textarea "ISU KU # ARIZ # ASU BYU HOU OKST # TTU UCF [US_STATE] WVU # TCU BAY CIN COLO # …" at bounding box center [391, 211] width 180 height 135
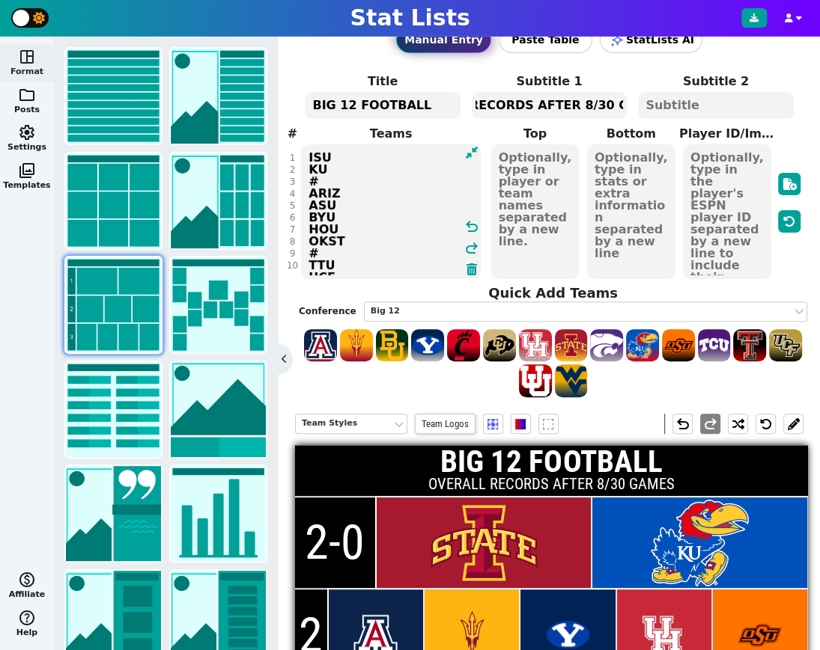
click at [363, 247] on textarea "ISU KU # ARIZ ASU BYU HOU OKST # TTU UCF [US_STATE] WVU # TCU BAY CIN COLO # KSU" at bounding box center [391, 211] width 180 height 135
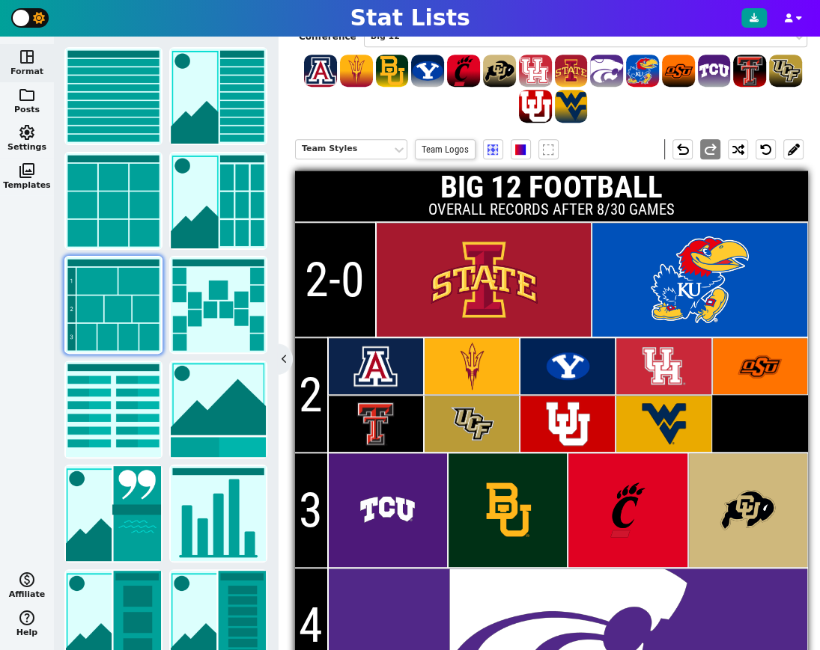
scroll to position [346, 0]
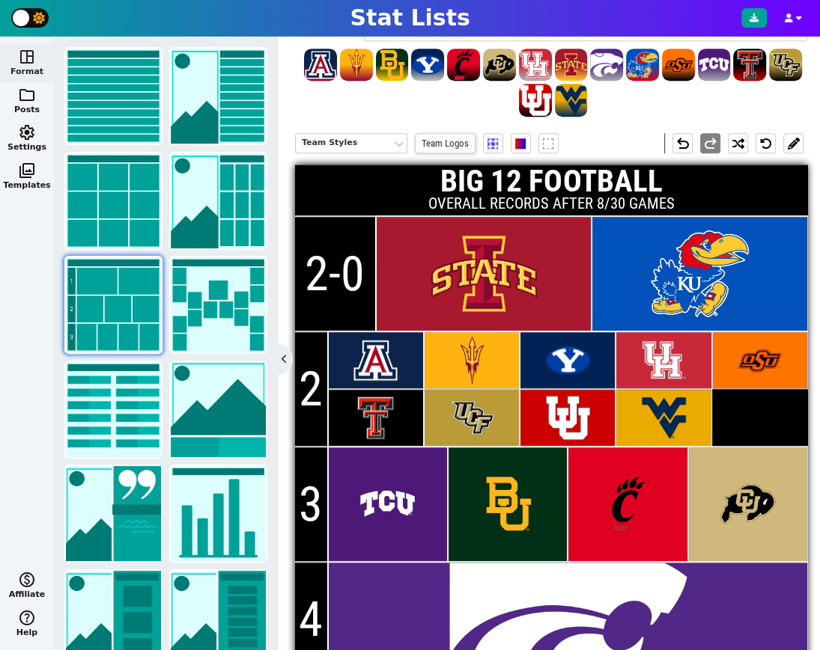
type textarea "ISU KU # ARIZ ASU BYU HOU OKST TTU UCF [US_STATE] WVU # TCU BAY CIN COLO # KSU"
click at [317, 383] on input "2" at bounding box center [311, 389] width 33 height 115
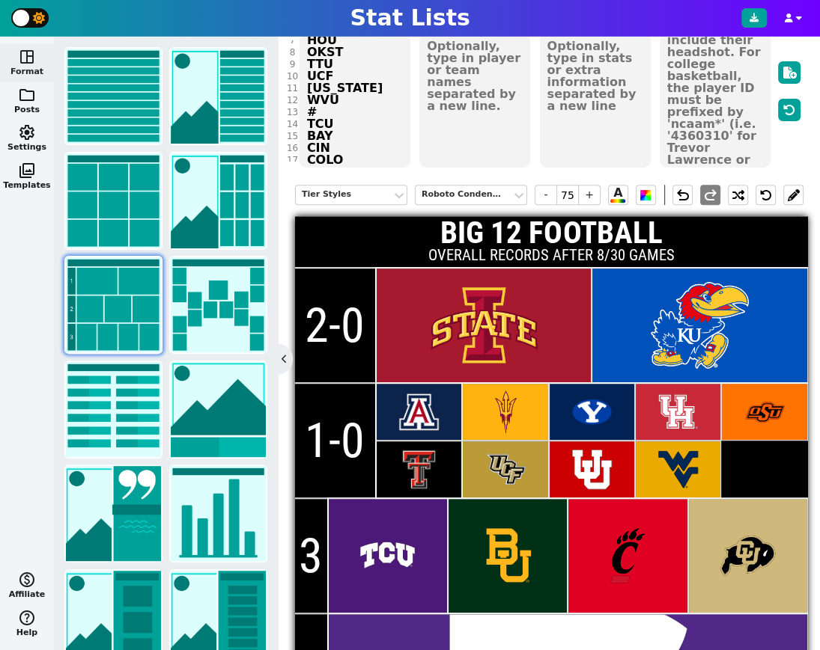
scroll to position [160, 0]
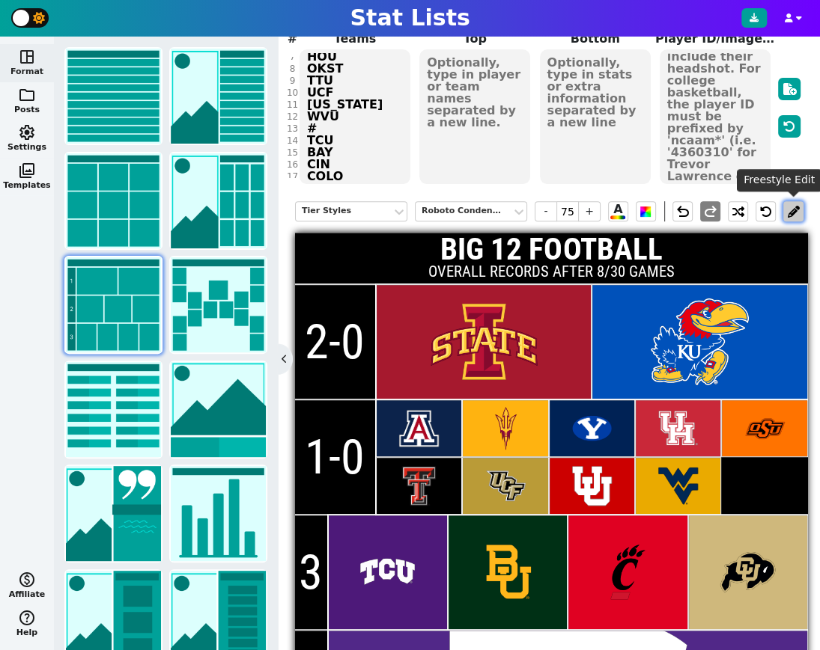
type input "1-0"
click at [794, 213] on button at bounding box center [793, 211] width 20 height 20
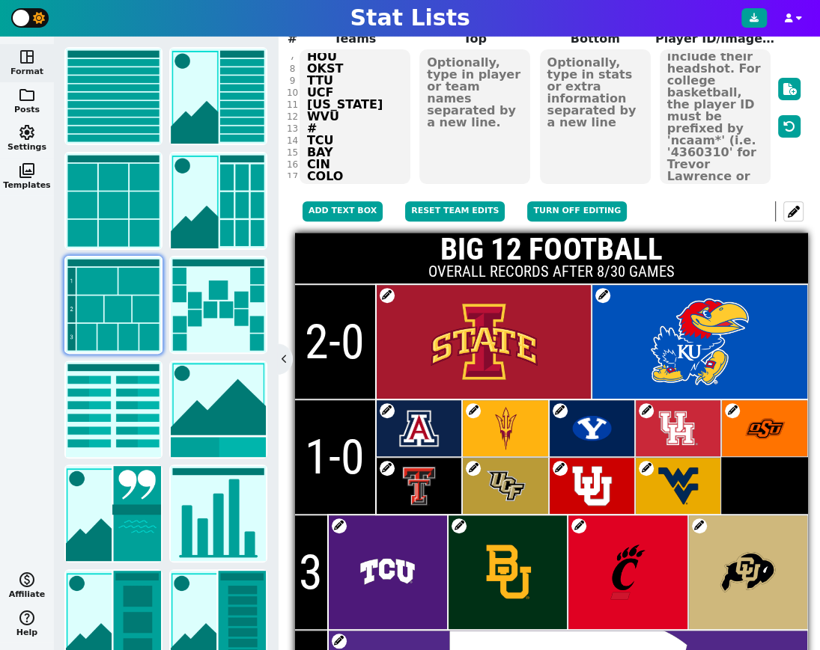
click at [387, 468] on span at bounding box center [386, 468] width 15 height 15
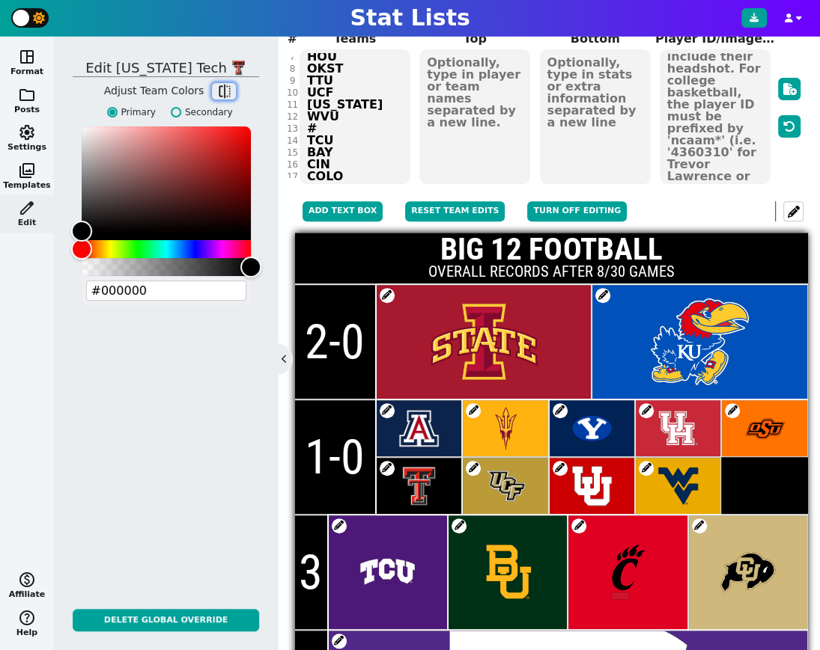
click at [219, 89] on span "flip" at bounding box center [223, 91] width 15 height 15
type input "#cc0000"
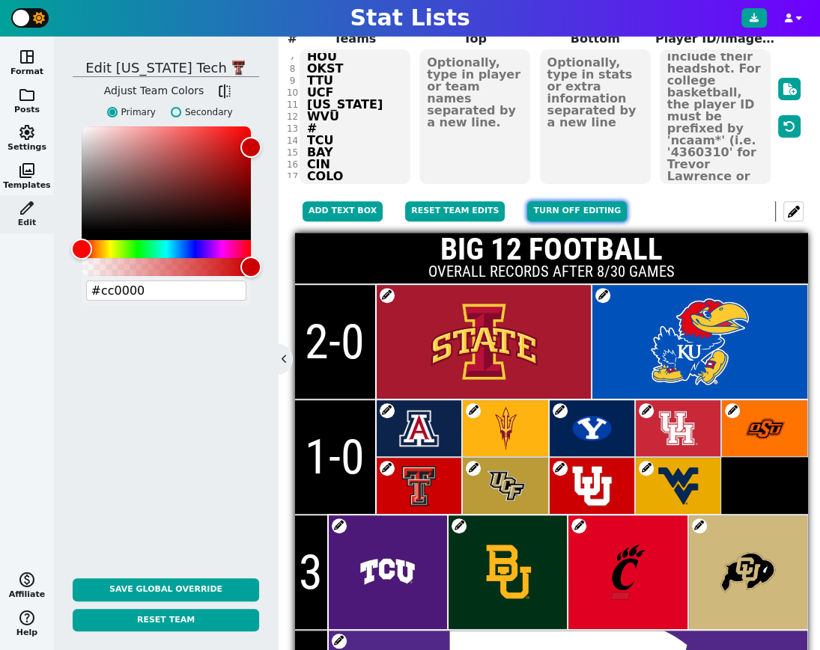
click at [561, 210] on button "Turn off editing" at bounding box center [577, 211] width 100 height 20
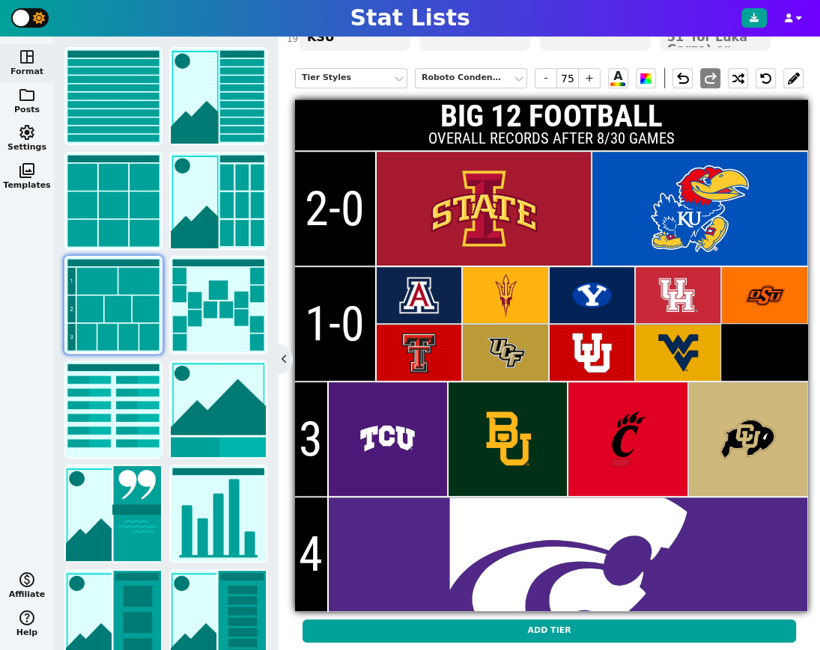
scroll to position [308, 0]
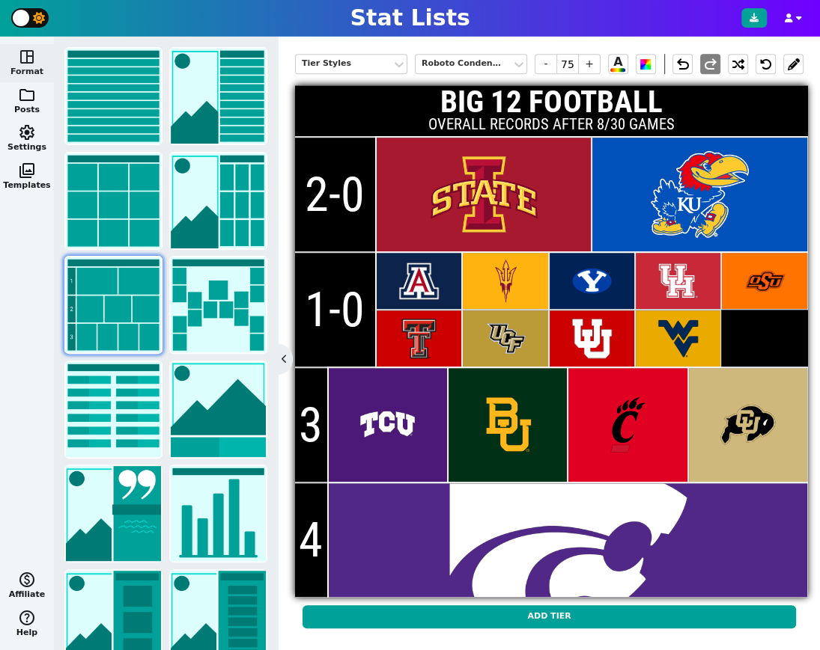
click at [314, 422] on input "3" at bounding box center [311, 424] width 33 height 115
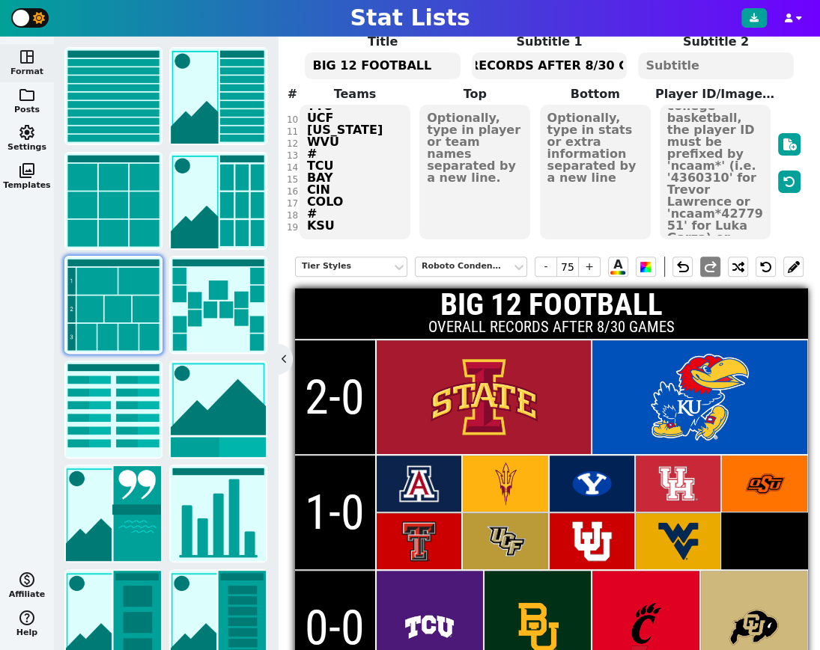
scroll to position [102, 0]
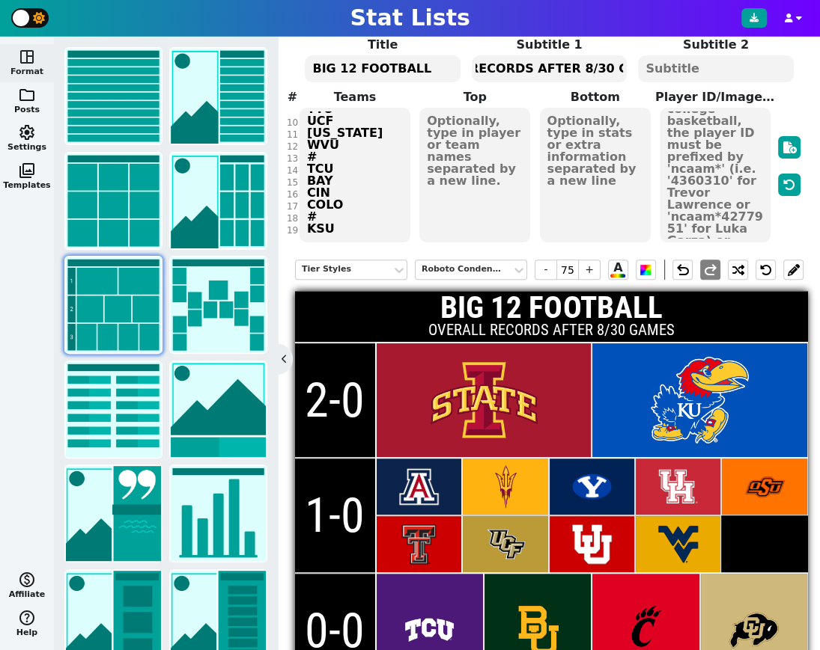
type input "0-0"
click at [356, 166] on textarea "ISU KU # ARIZ ASU BYU HOU OKST TTU UCF [US_STATE] WVU # TCU BAY CIN COLO # KSU" at bounding box center [354, 175] width 111 height 135
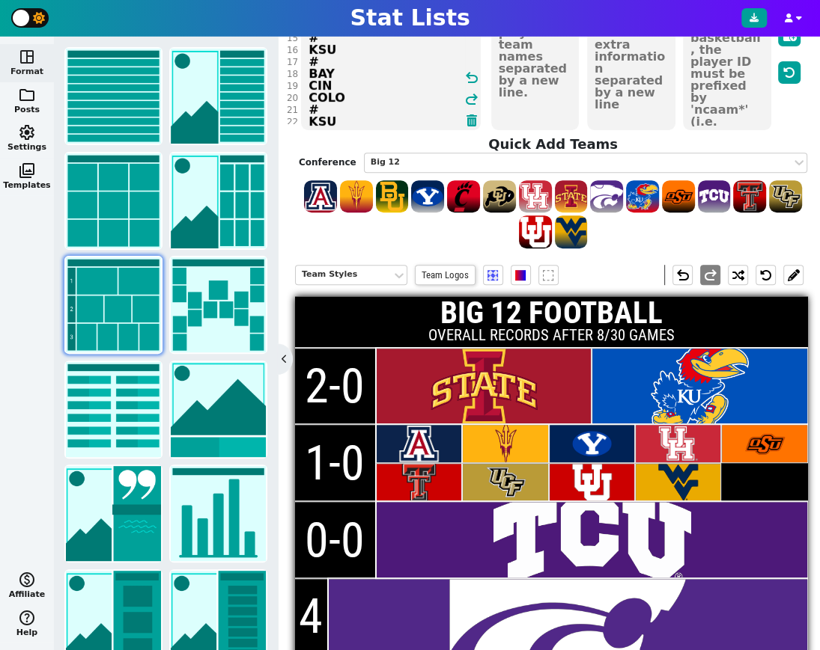
scroll to position [142, 0]
click at [373, 110] on textarea "ISU KU # ARIZ ASU BYU HOU OKST TTU UCF [US_STATE] WVU # TCU # KSU # BAY CIN COL…" at bounding box center [391, 63] width 180 height 135
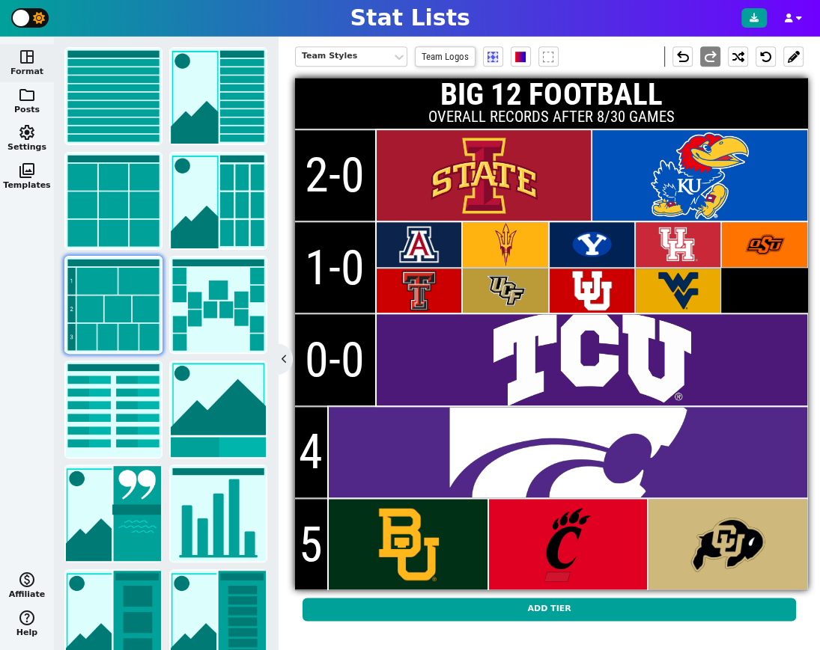
scroll to position [434, 0]
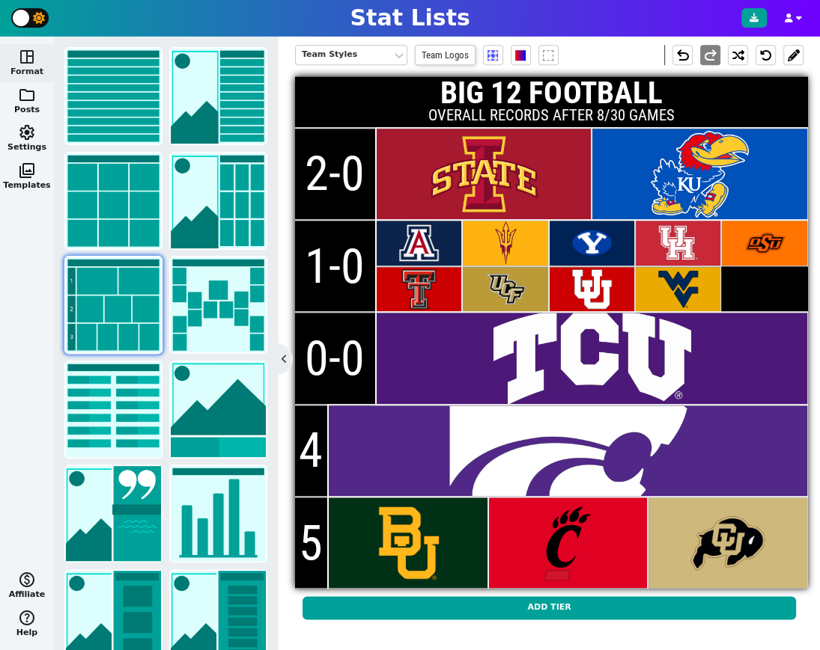
type textarea "ISU KU # ARIZ ASU BYU HOU OKST TTU UCF [US_STATE] WVU # TCU # KSU # BAY CIN COLO"
click at [317, 439] on input "4" at bounding box center [311, 451] width 33 height 92
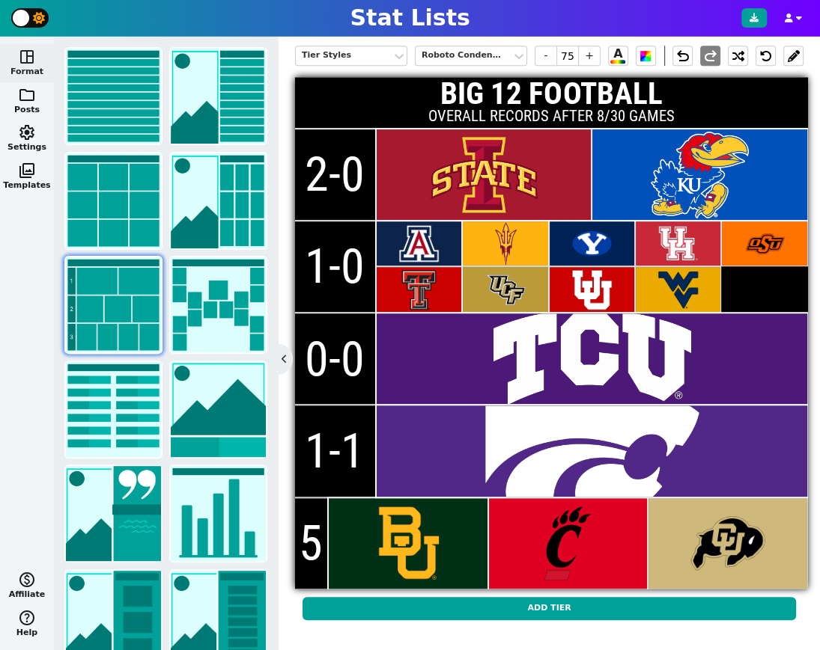
type input "1-1"
click at [314, 537] on input "5" at bounding box center [311, 544] width 33 height 92
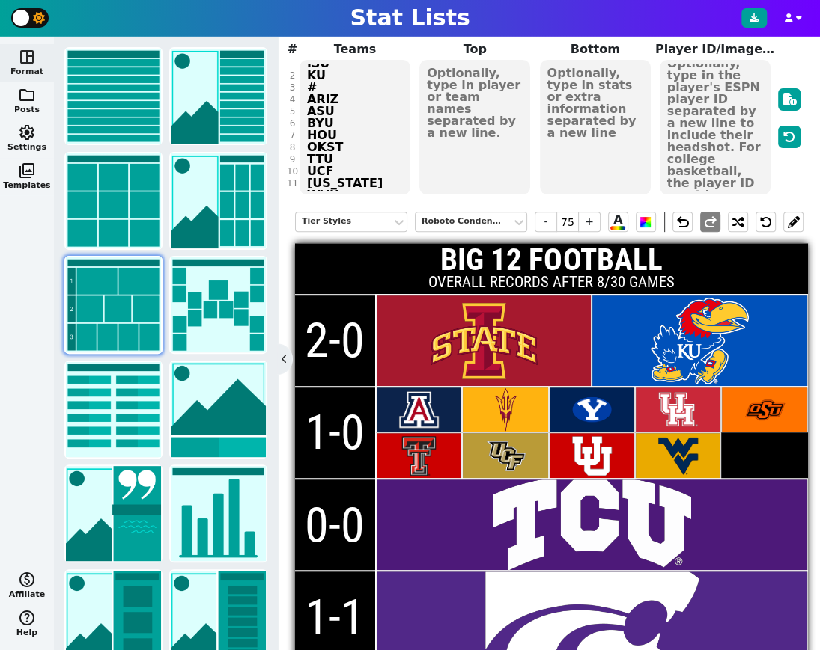
scroll to position [9, 0]
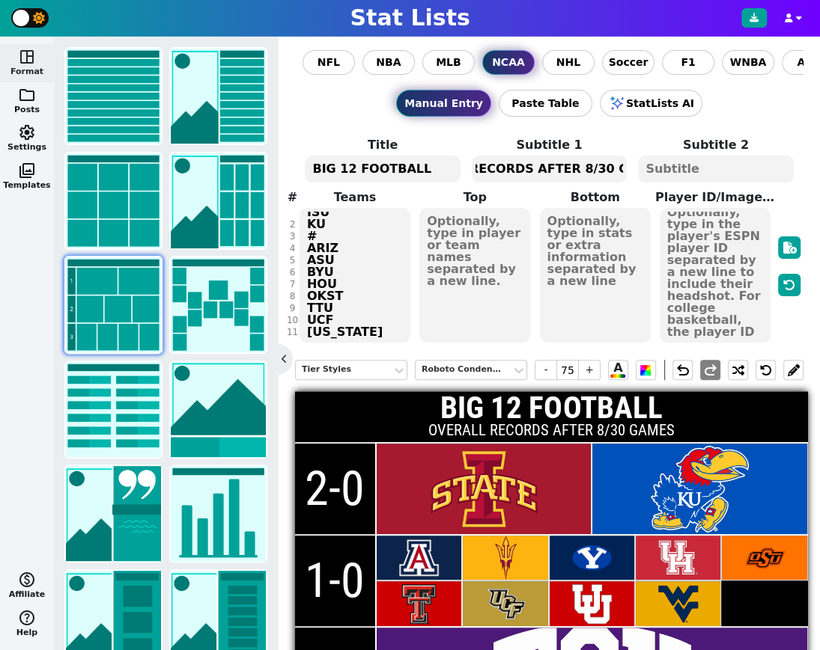
type input "0-1"
click at [781, 122] on div "Manual Entry Paste Table StatLists AI" at bounding box center [549, 103] width 508 height 57
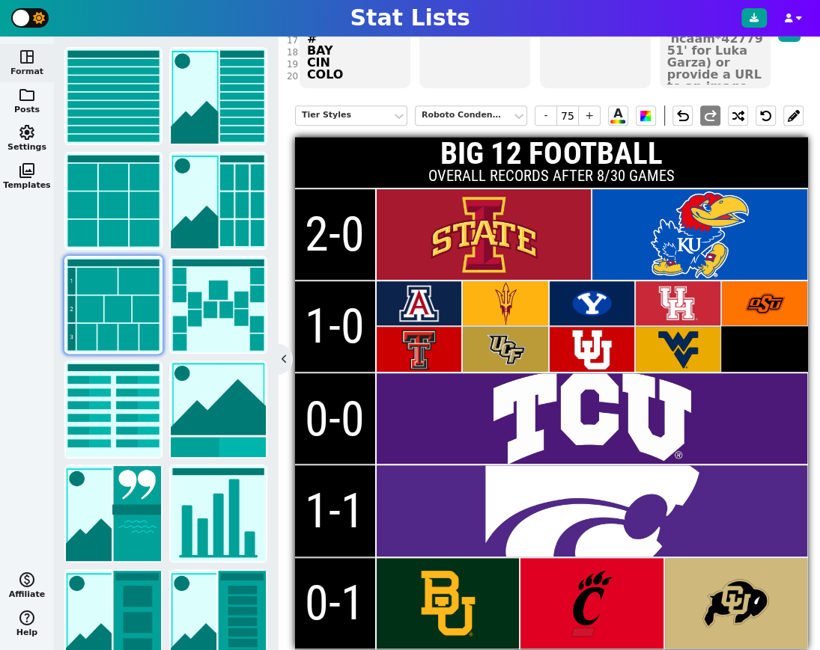
scroll to position [261, 0]
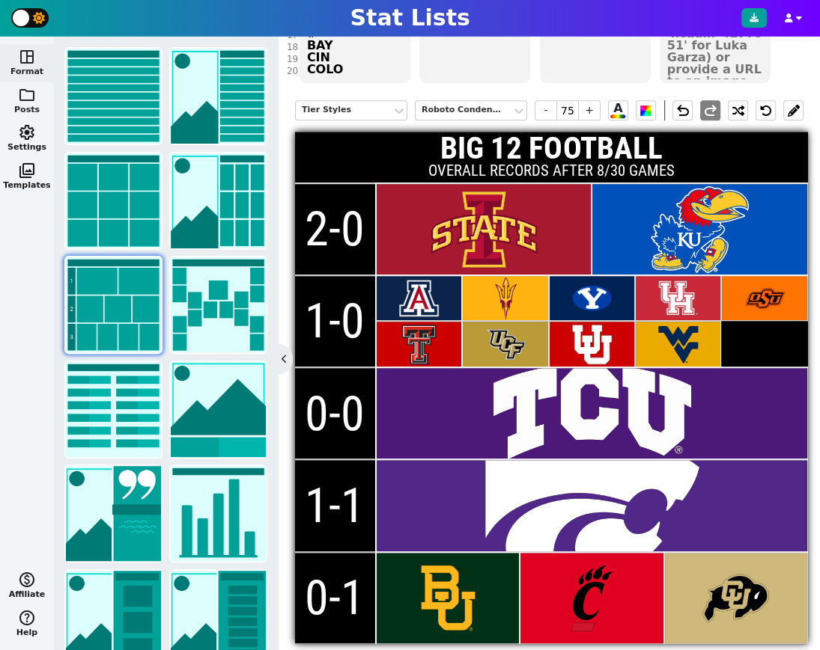
click at [22, 97] on span "folder" at bounding box center [27, 95] width 18 height 18
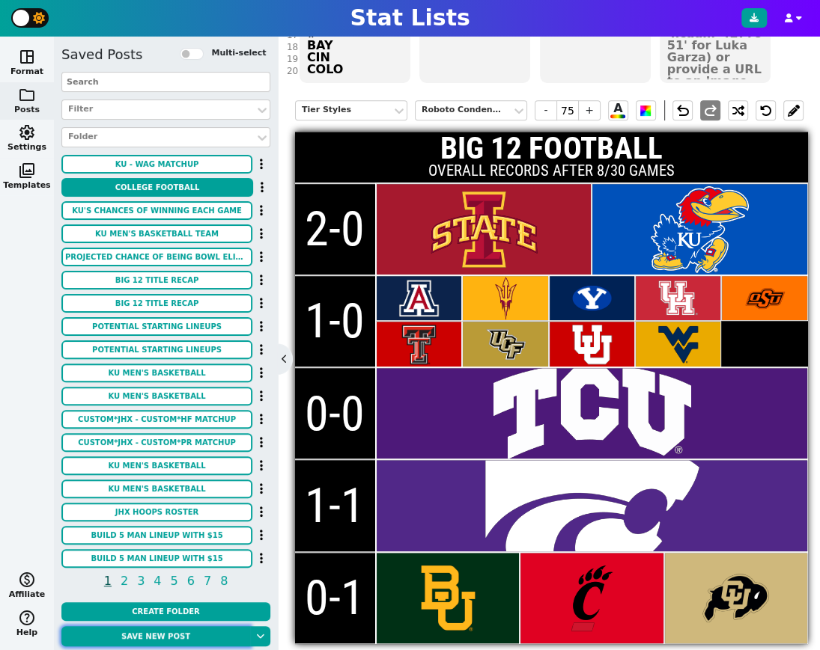
click at [180, 637] on button "Save new post" at bounding box center [155, 636] width 189 height 20
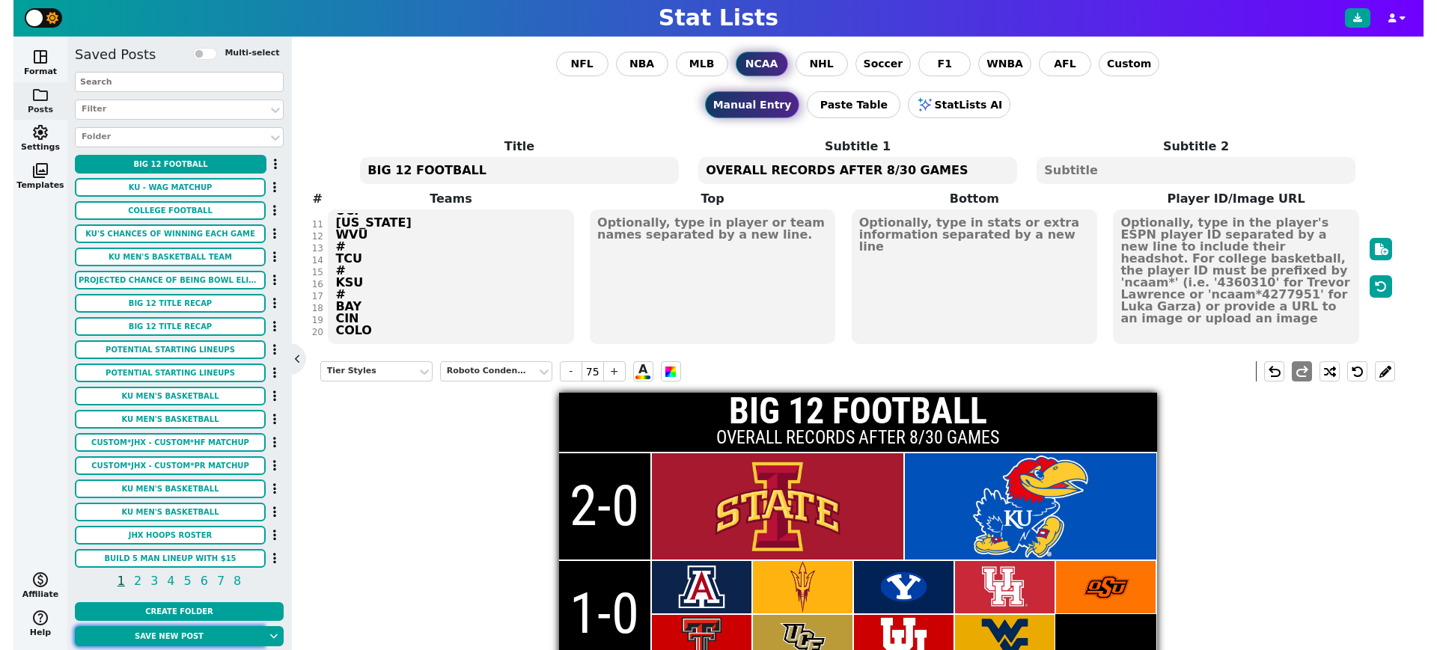
scroll to position [0, 0]
